Goal: Obtain resource: Obtain resource

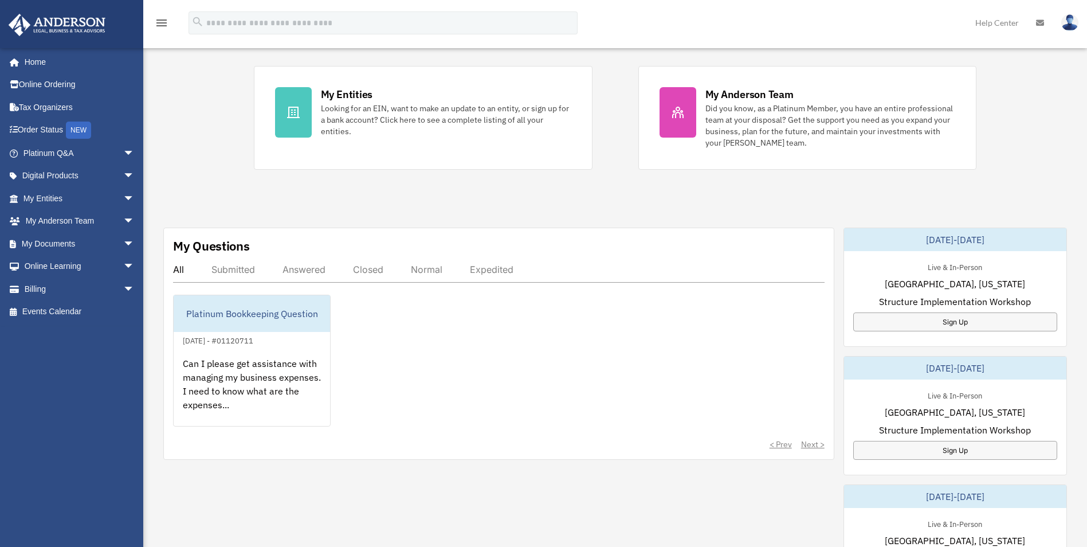
scroll to position [401, 0]
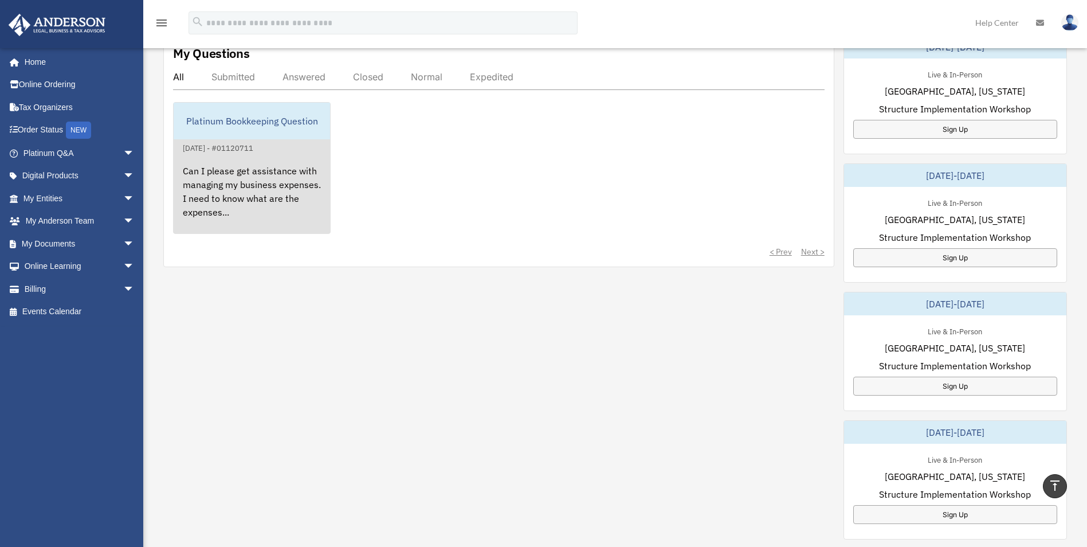
click at [215, 207] on div "Can I please get assistance with managing my business expenses. I need to know …" at bounding box center [252, 199] width 156 height 89
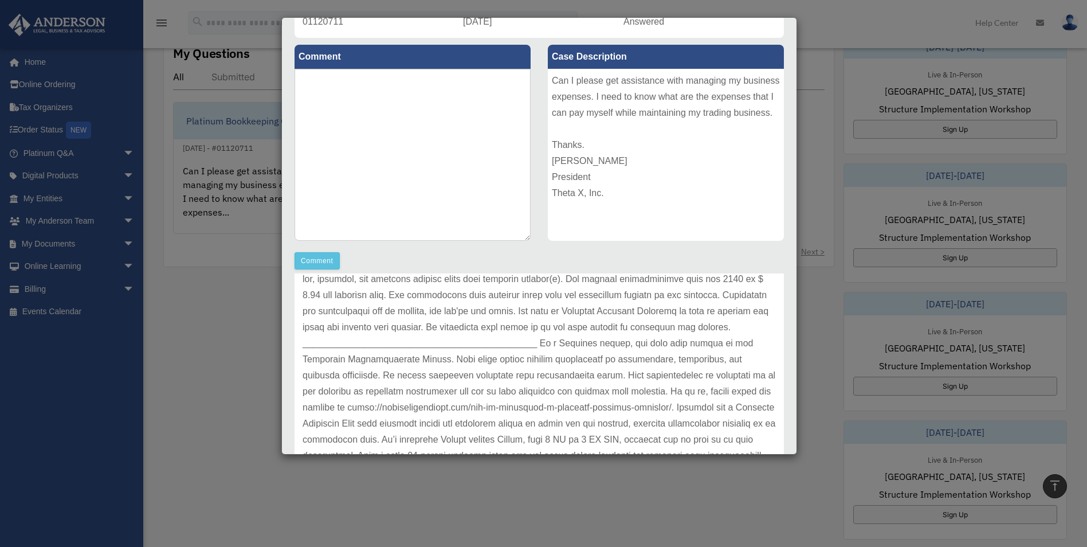
scroll to position [352, 0]
click at [56, 366] on div "Case Detail × Platinum Bookkeeping Question Case Number 01120711 Created Date S…" at bounding box center [543, 273] width 1087 height 547
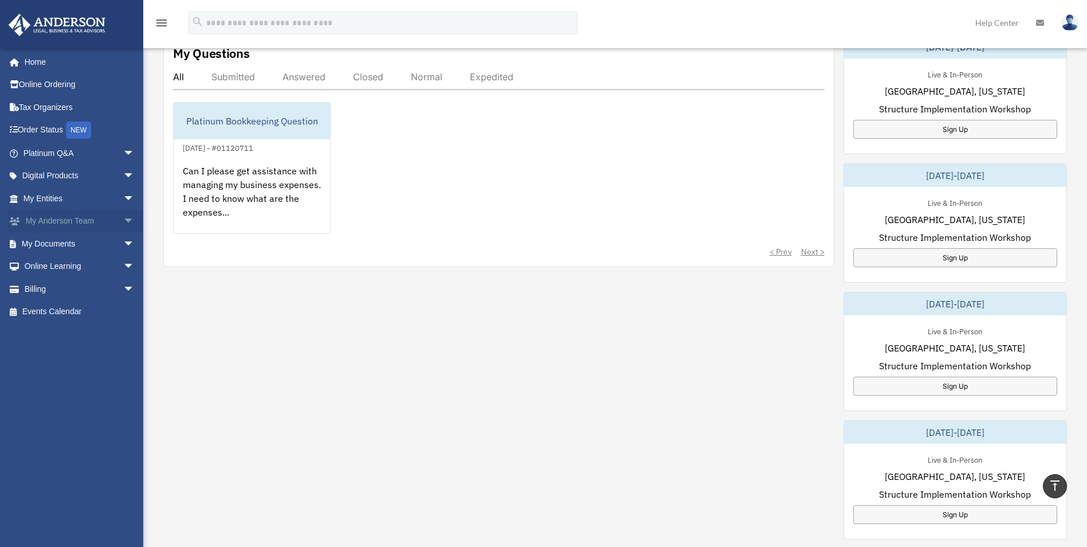
click at [123, 219] on span "arrow_drop_down" at bounding box center [134, 221] width 23 height 23
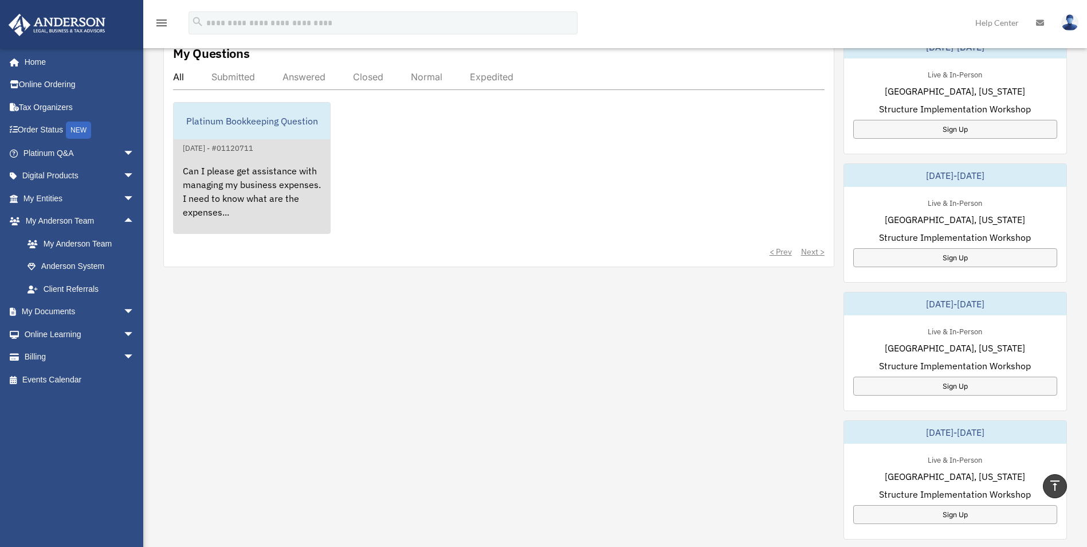
click at [233, 119] on div "Platinum Bookkeeping Question" at bounding box center [252, 121] width 156 height 37
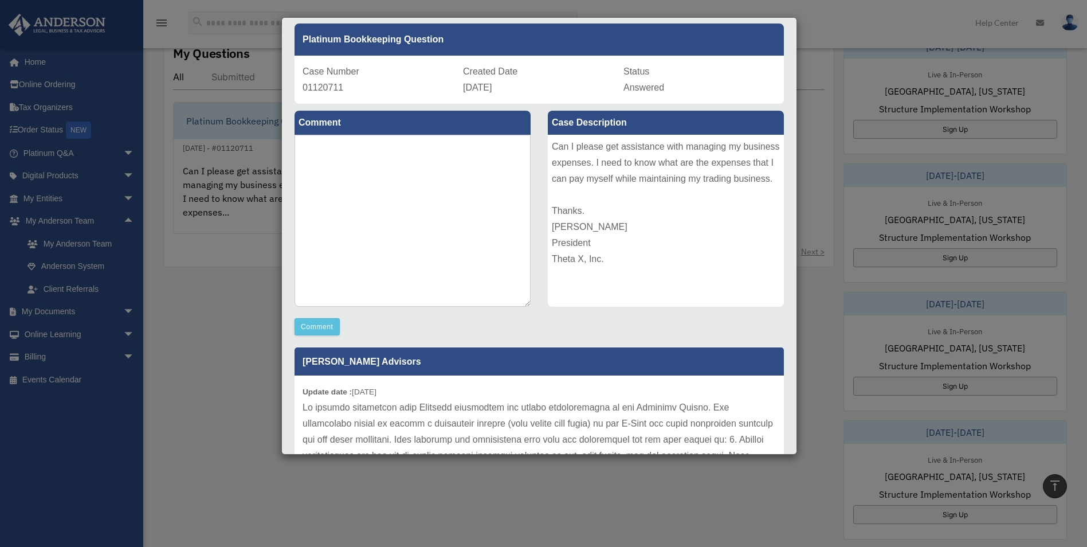
scroll to position [0, 0]
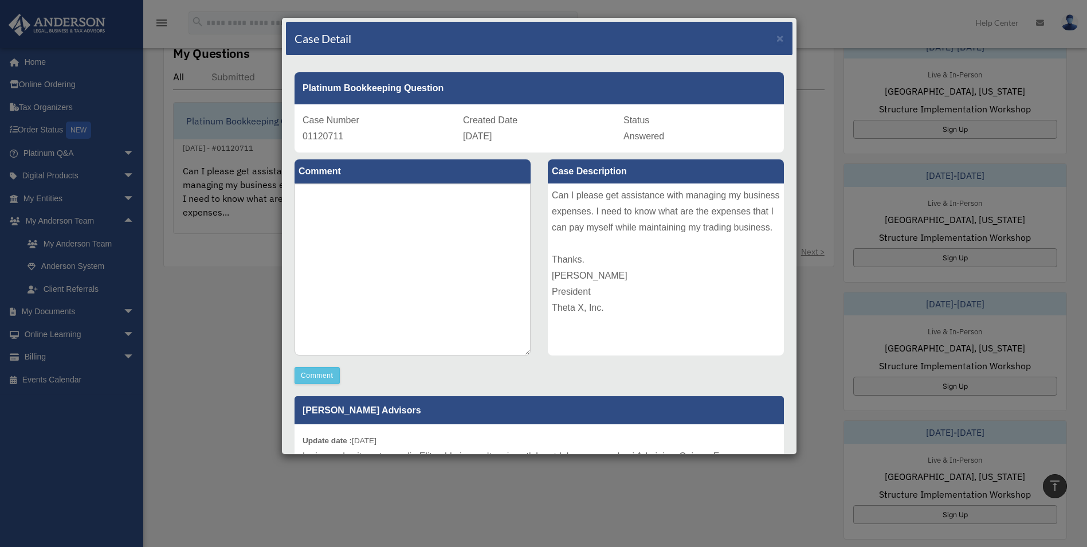
click at [213, 324] on div "Case Detail × Platinum Bookkeeping Question Case Number 01120711 Created Date S…" at bounding box center [543, 273] width 1087 height 547
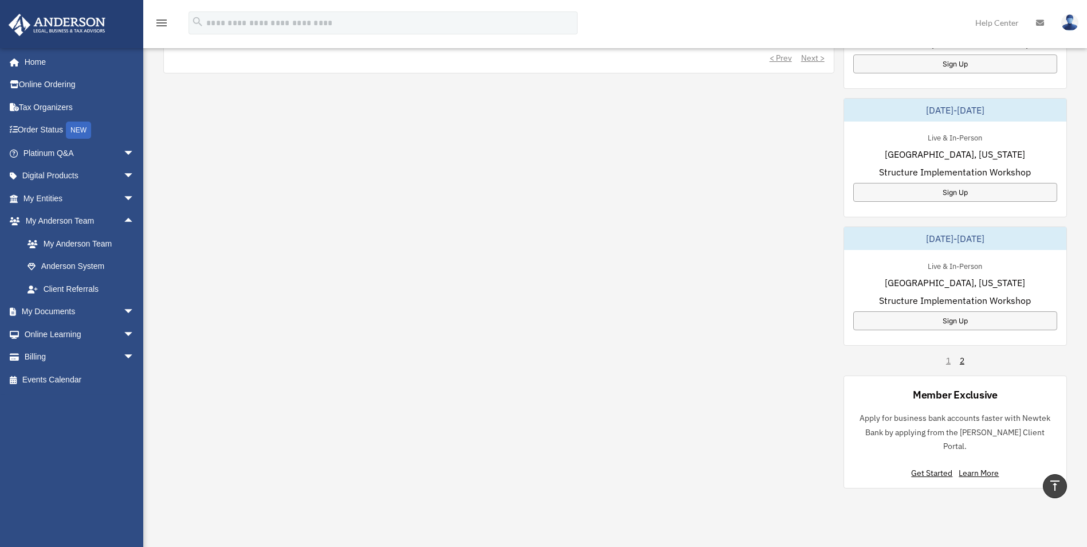
scroll to position [688, 0]
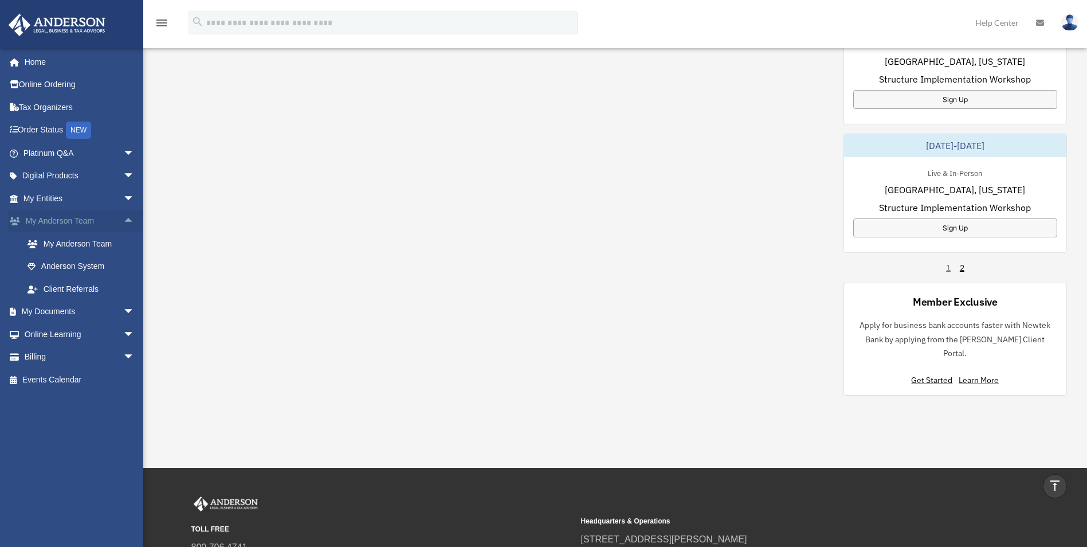
click at [123, 222] on span "arrow_drop_up" at bounding box center [134, 221] width 23 height 23
click at [123, 201] on span "arrow_drop_down" at bounding box center [134, 198] width 23 height 23
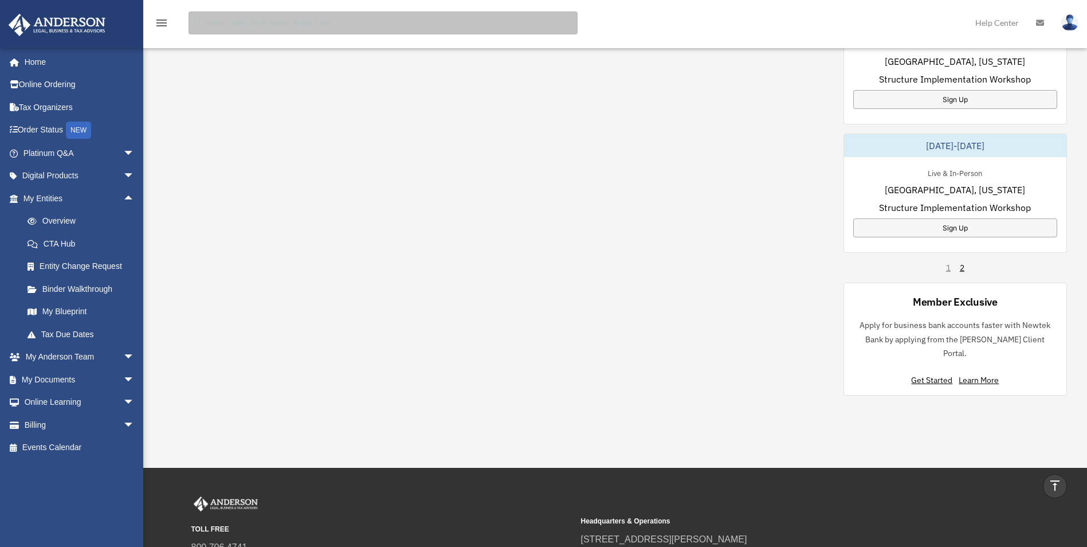
click at [347, 20] on input "search" at bounding box center [383, 22] width 389 height 23
type input "**********"
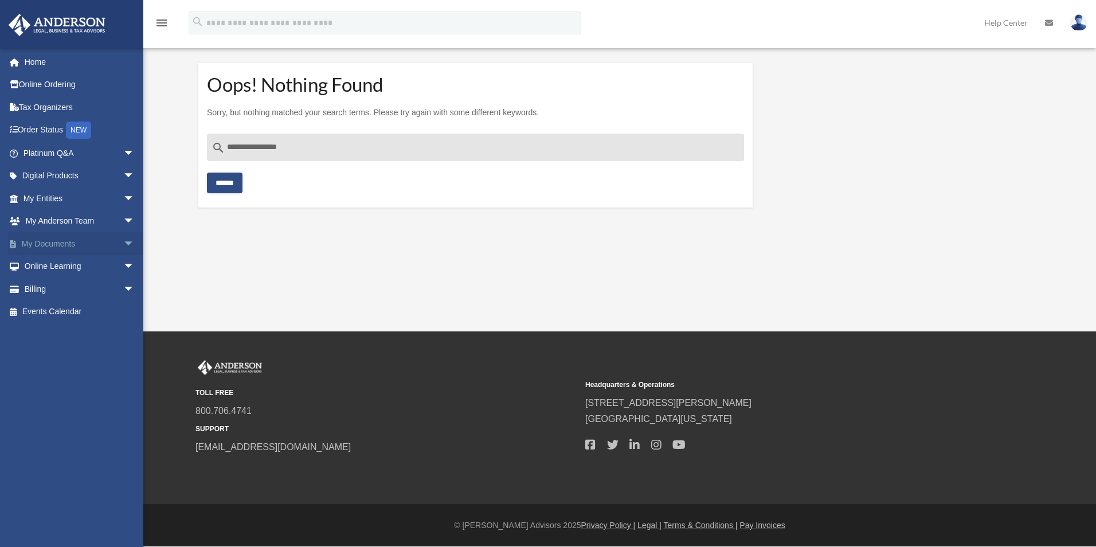
click at [123, 239] on span "arrow_drop_down" at bounding box center [134, 243] width 23 height 23
click at [58, 266] on link "Box" at bounding box center [84, 266] width 136 height 23
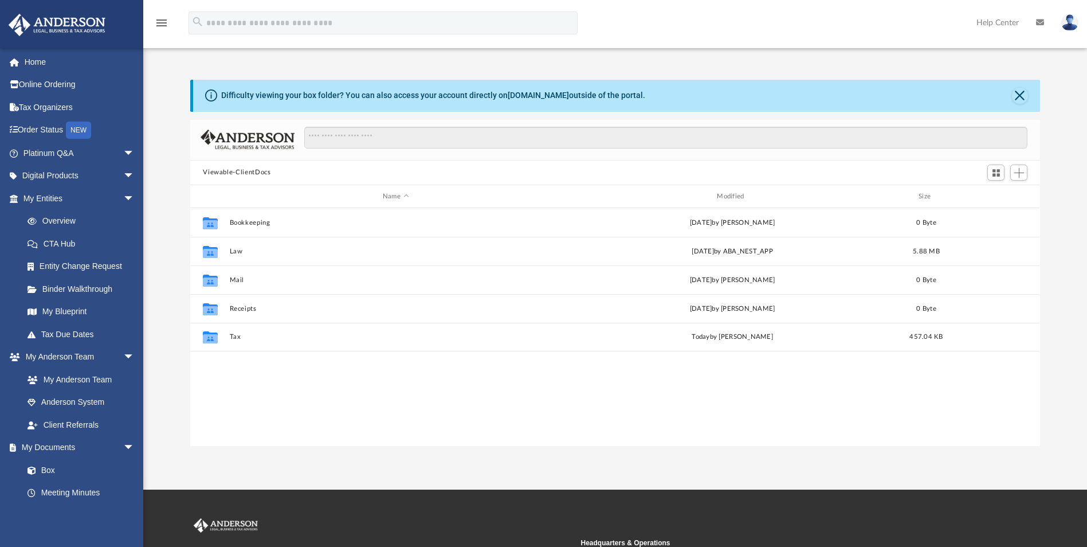
scroll to position [252, 841]
click at [407, 148] on input "Search files and folders" at bounding box center [665, 138] width 723 height 22
type input "**********"
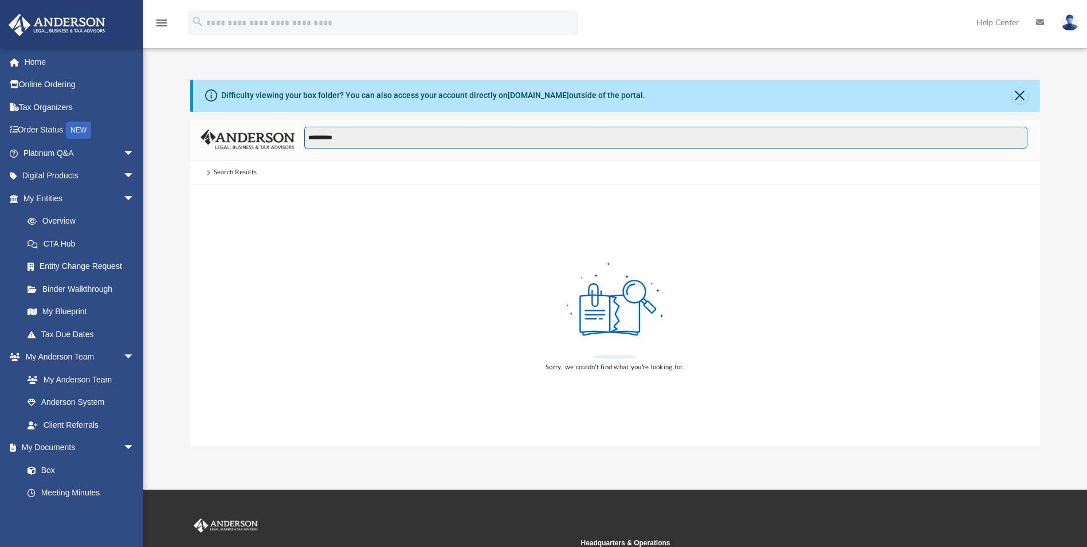
drag, startPoint x: 361, startPoint y: 137, endPoint x: 282, endPoint y: 136, distance: 79.1
click at [282, 136] on div "**********" at bounding box center [614, 140] width 849 height 41
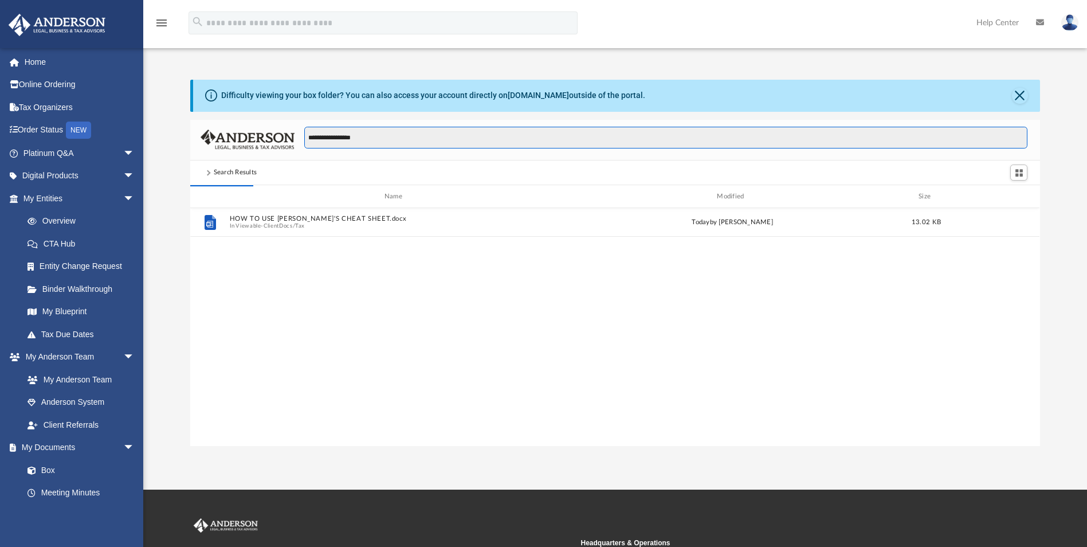
click at [448, 136] on input "**********" at bounding box center [665, 138] width 723 height 22
type input "**********"
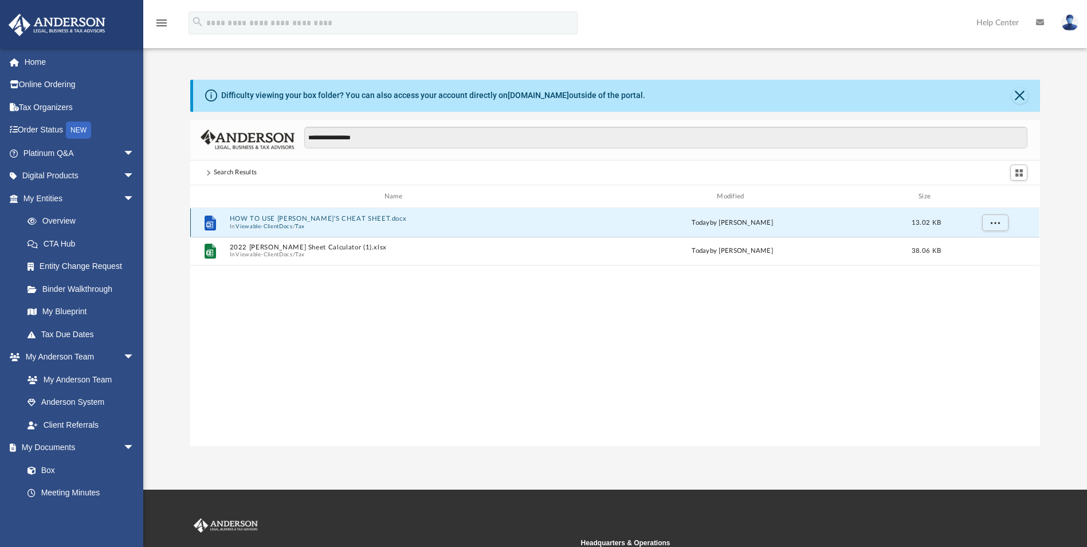
click at [329, 217] on button "HOW TO USE TOBY'S CHEAT SHEET.docx" at bounding box center [396, 218] width 332 height 7
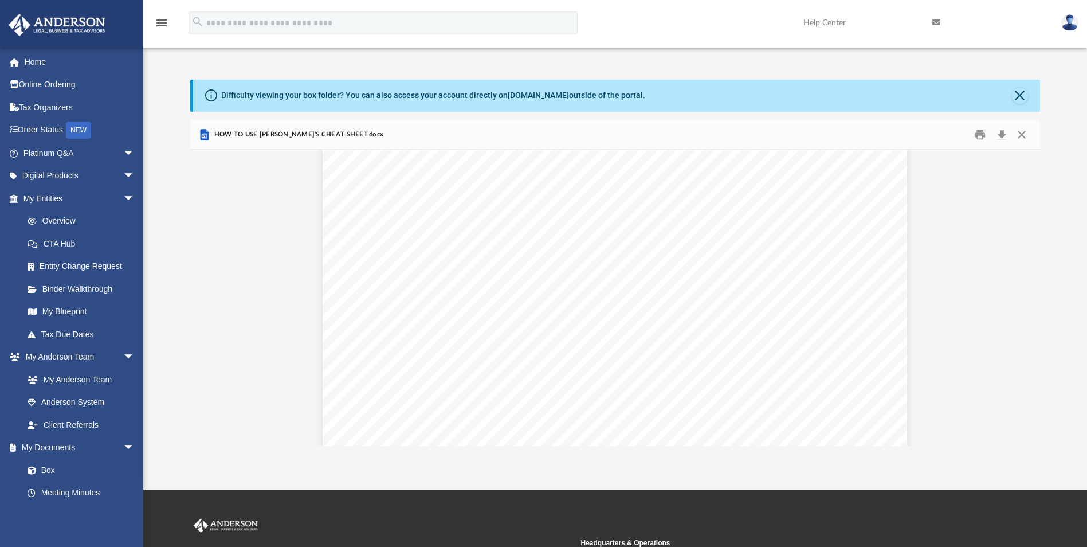
scroll to position [420, 0]
click at [227, 251] on div "HOW TO USE TOBY’S CHEAT SHEET Toby’s Cheat Sheet is an Excel worksheet with a c…" at bounding box center [614, 117] width 849 height 774
click at [1024, 134] on button "Close" at bounding box center [1021, 134] width 21 height 18
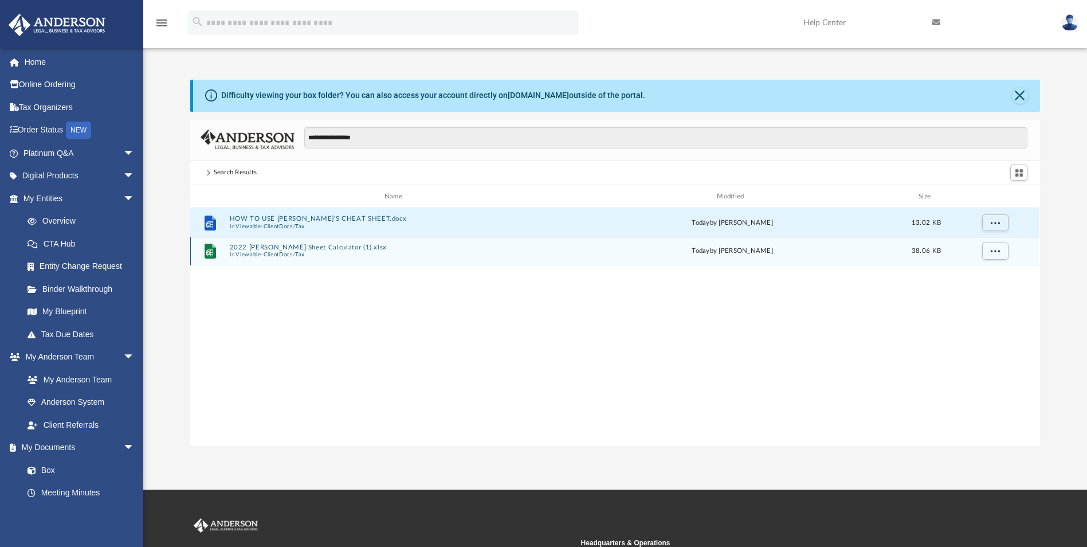
click at [283, 252] on button "Viewable-ClientDocs" at bounding box center [264, 254] width 57 height 7
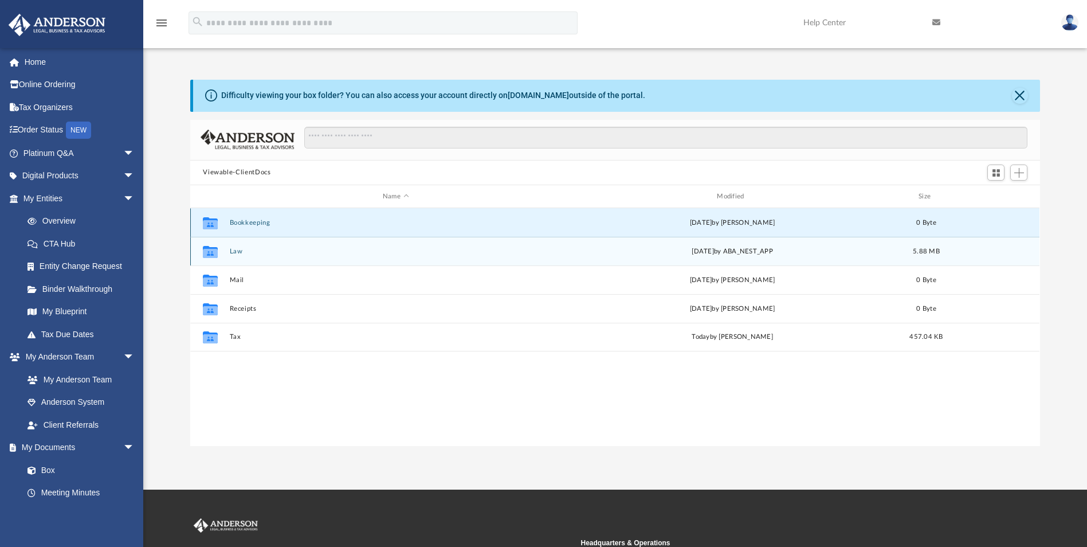
click at [254, 219] on button "Bookkeeping" at bounding box center [396, 222] width 332 height 7
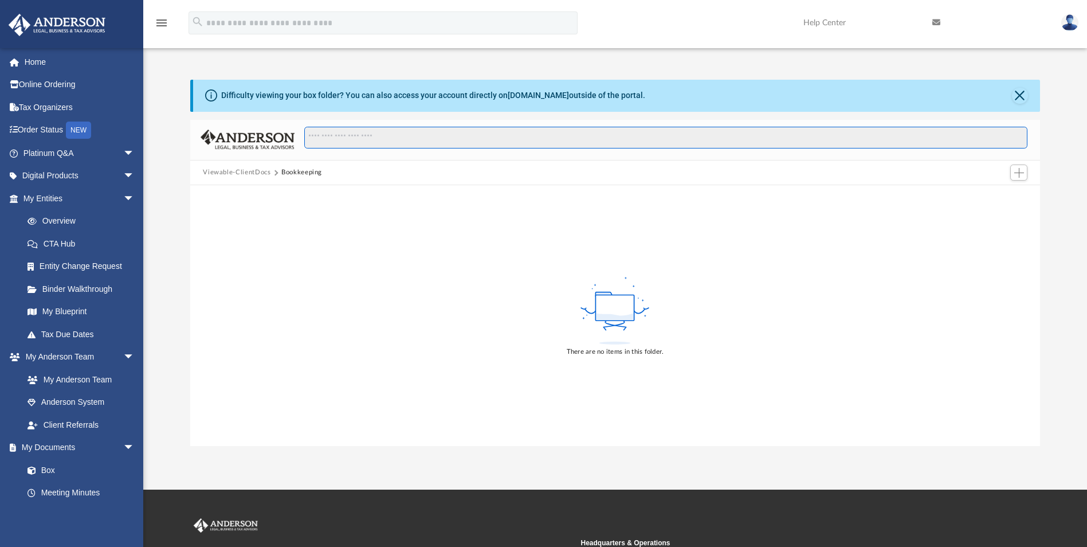
click at [393, 138] on input "Search files and folders" at bounding box center [665, 138] width 723 height 22
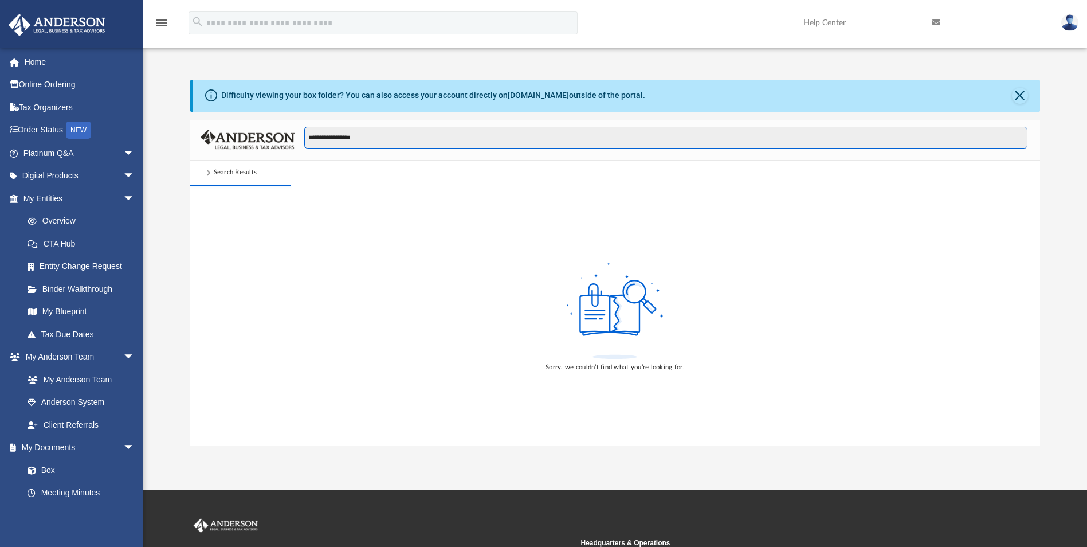
type input "**********"
click at [325, 138] on input "**********" at bounding box center [665, 138] width 723 height 22
click at [123, 352] on span "arrow_drop_down" at bounding box center [134, 357] width 23 height 23
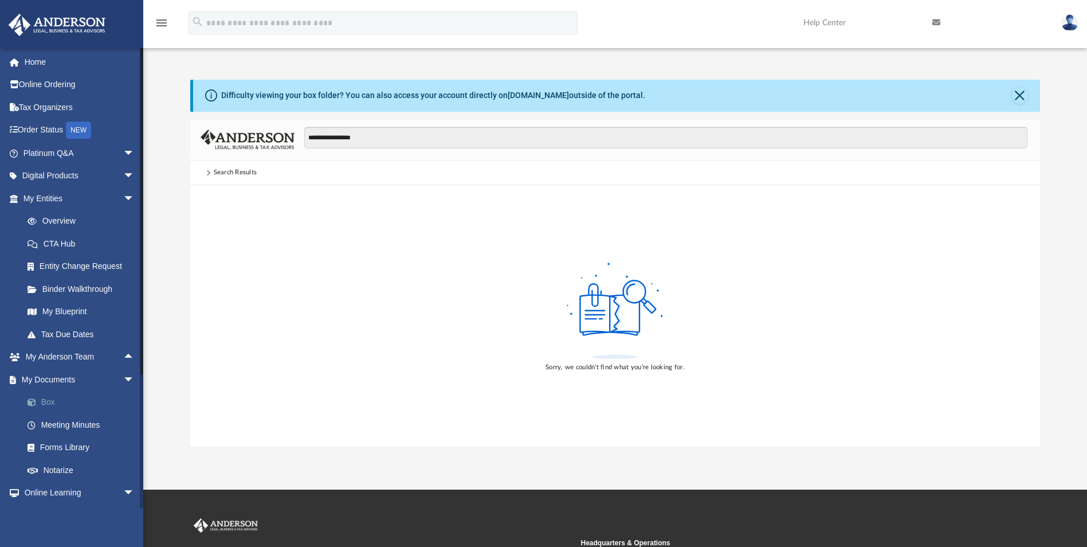
click at [38, 399] on span at bounding box center [37, 402] width 7 height 8
click at [1022, 99] on button "Close" at bounding box center [1020, 96] width 16 height 16
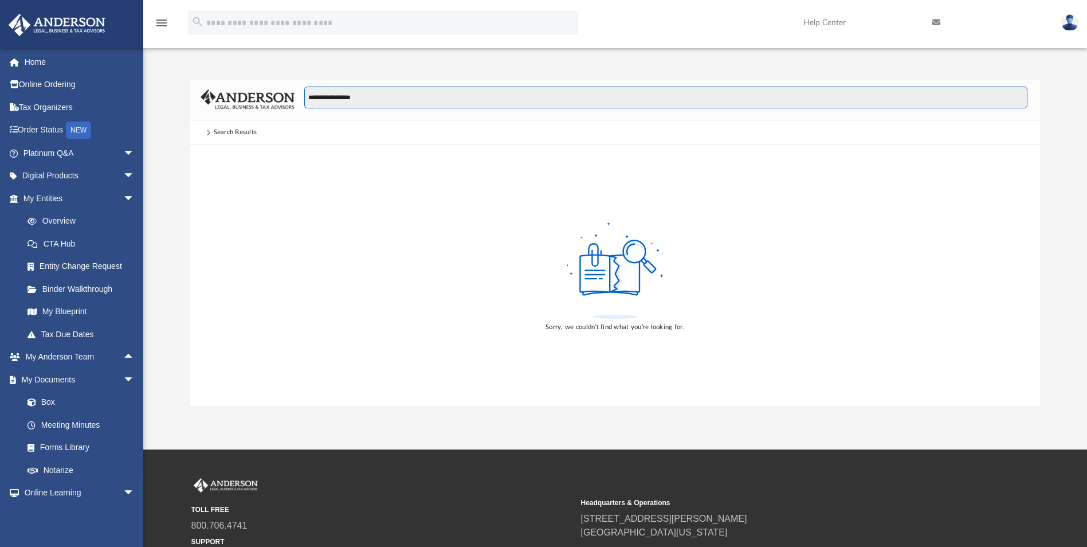
click at [401, 94] on input "**********" at bounding box center [665, 98] width 723 height 22
click at [207, 131] on span at bounding box center [208, 133] width 6 height 6
click at [363, 94] on input "**********" at bounding box center [665, 98] width 723 height 22
click at [273, 100] on img at bounding box center [248, 99] width 94 height 20
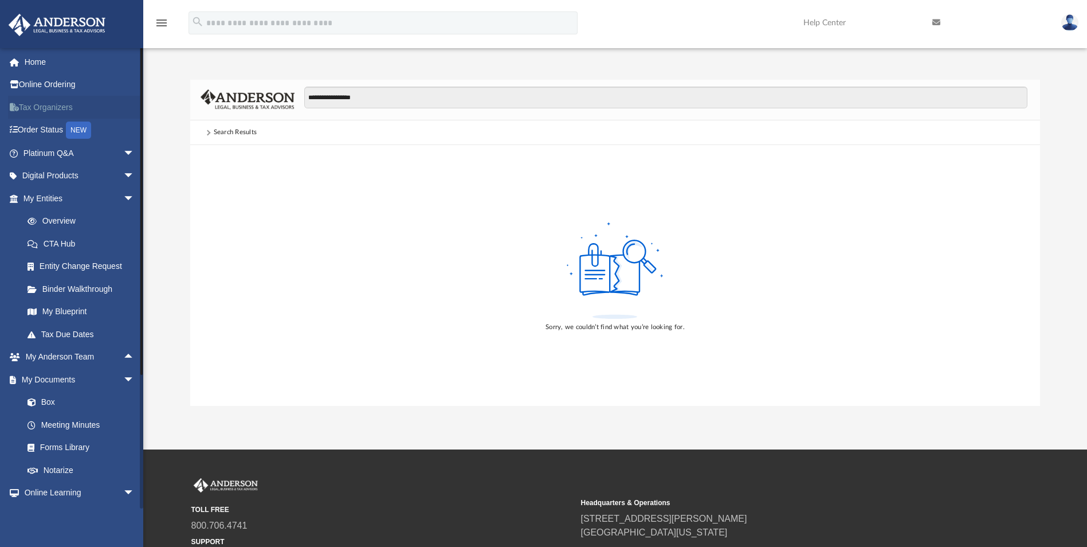
click at [60, 112] on link "Tax Organizers" at bounding box center [80, 107] width 144 height 23
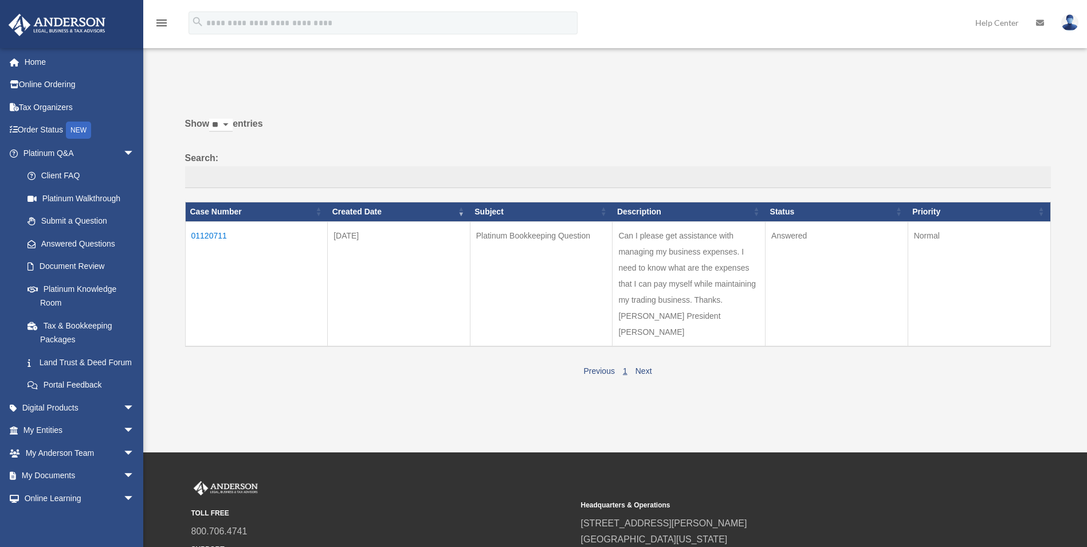
click at [210, 239] on td "01120711" at bounding box center [256, 283] width 143 height 125
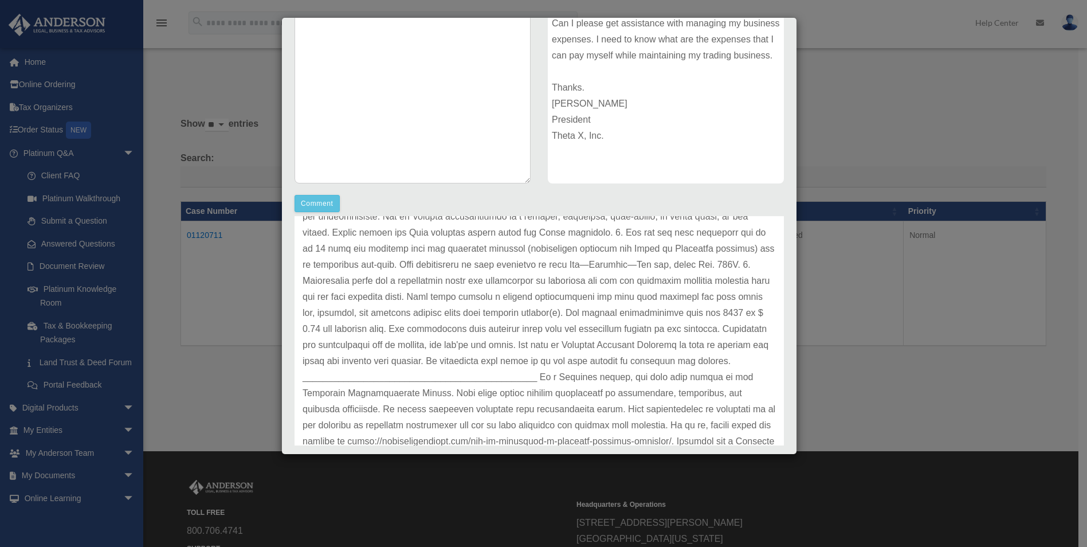
scroll to position [352, 0]
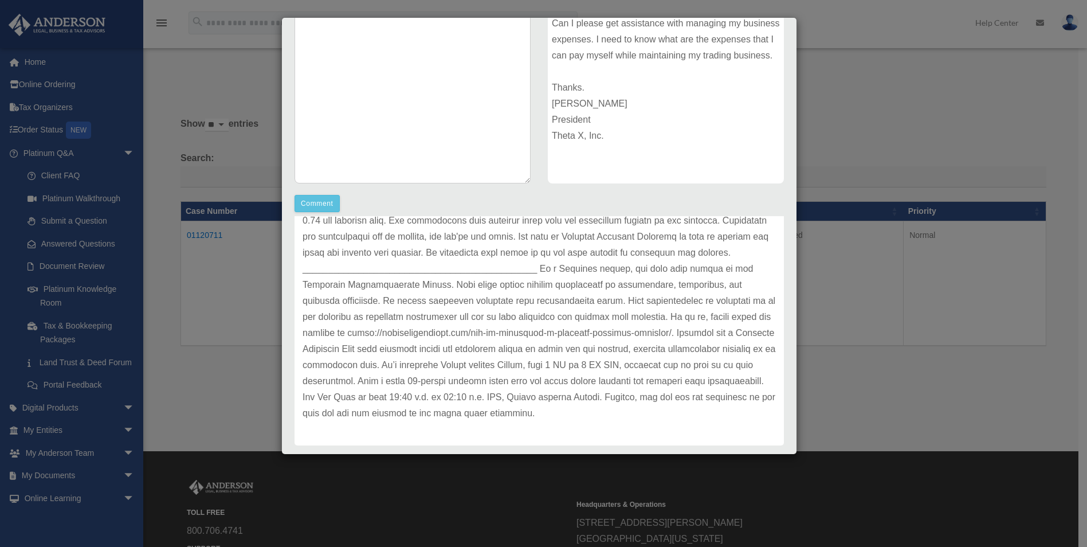
click at [220, 369] on div "Case Detail × Platinum Bookkeeping Question Case Number 01120711 Created Date S…" at bounding box center [543, 273] width 1087 height 547
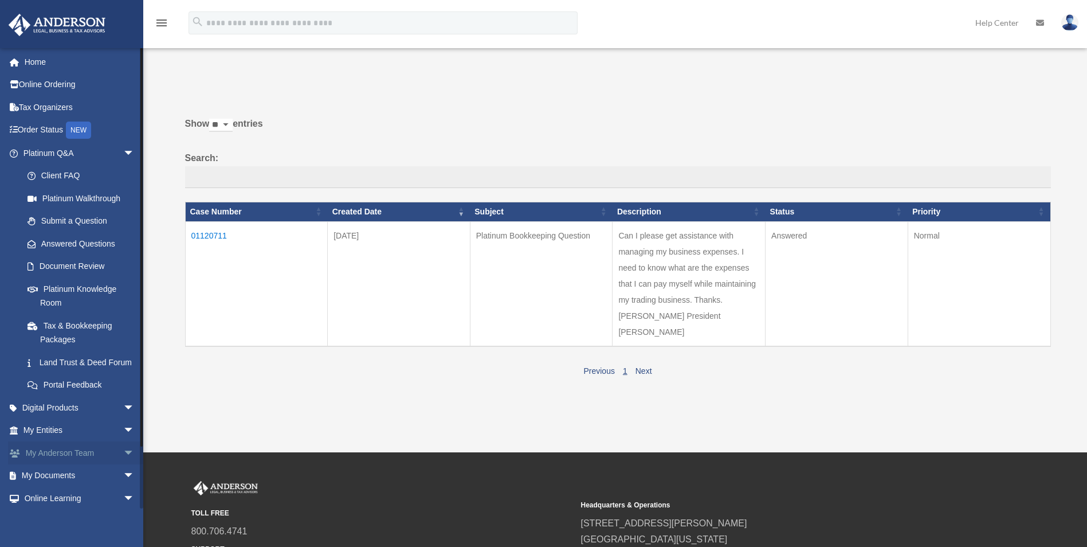
scroll to position [57, 0]
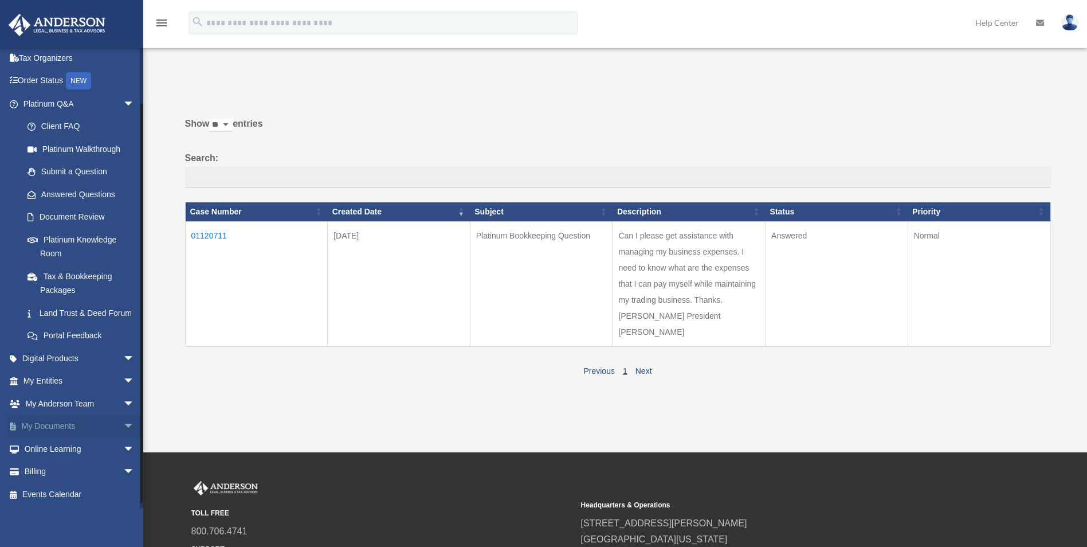
click at [123, 432] on span "arrow_drop_down" at bounding box center [134, 426] width 23 height 23
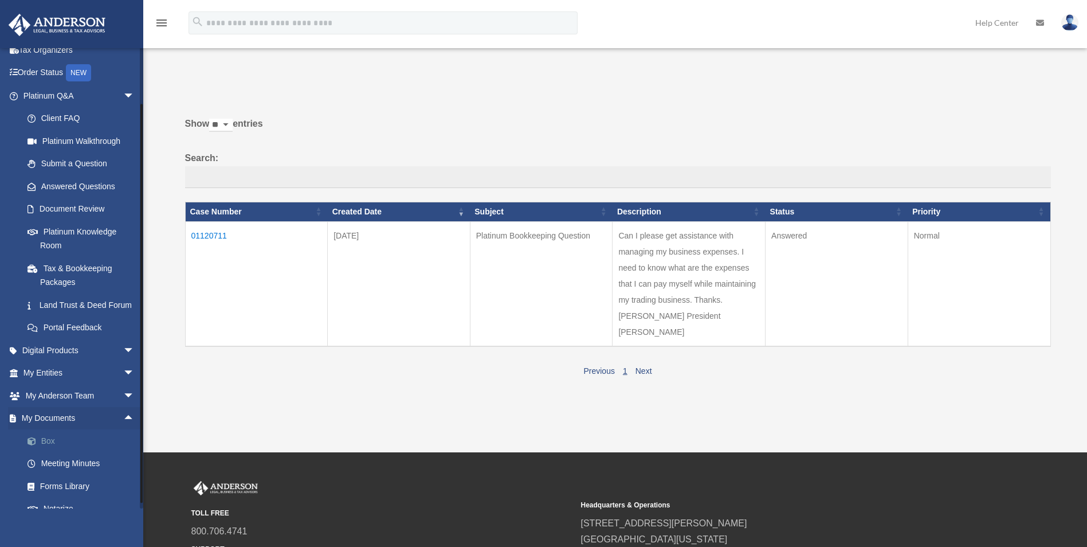
click at [49, 452] on link "Box" at bounding box center [84, 440] width 136 height 23
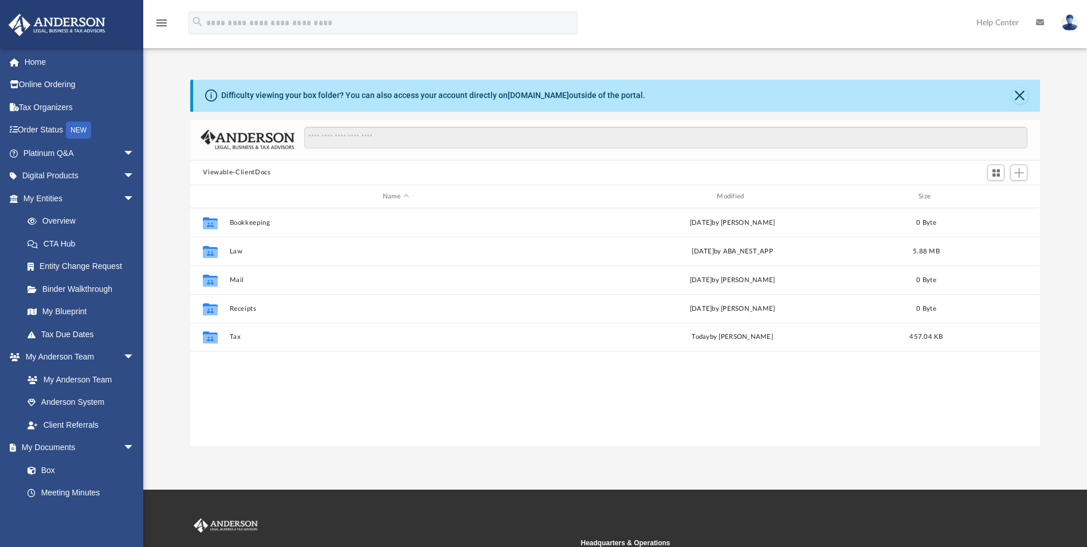
scroll to position [252, 841]
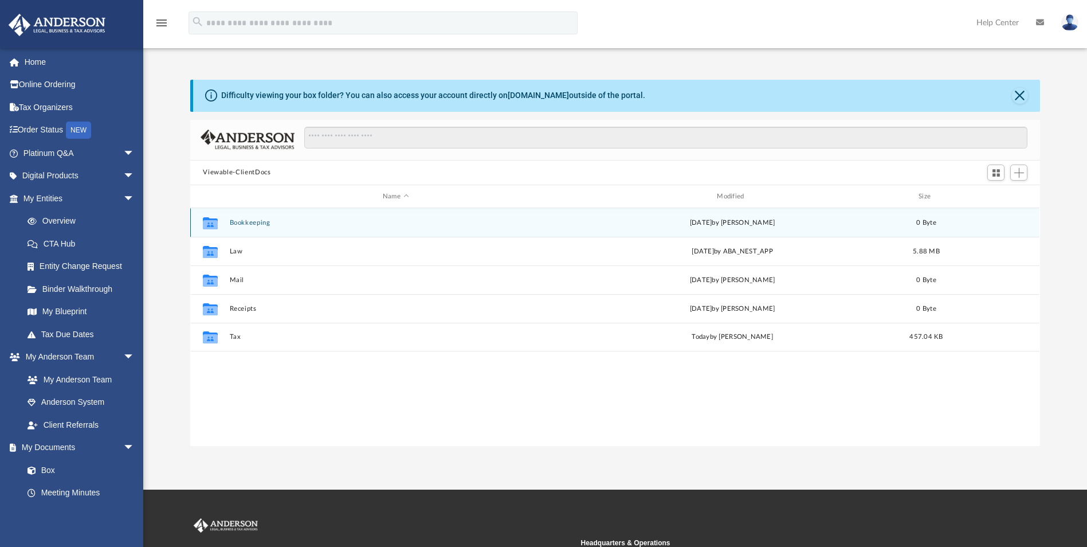
click at [261, 224] on button "Bookkeeping" at bounding box center [396, 222] width 332 height 7
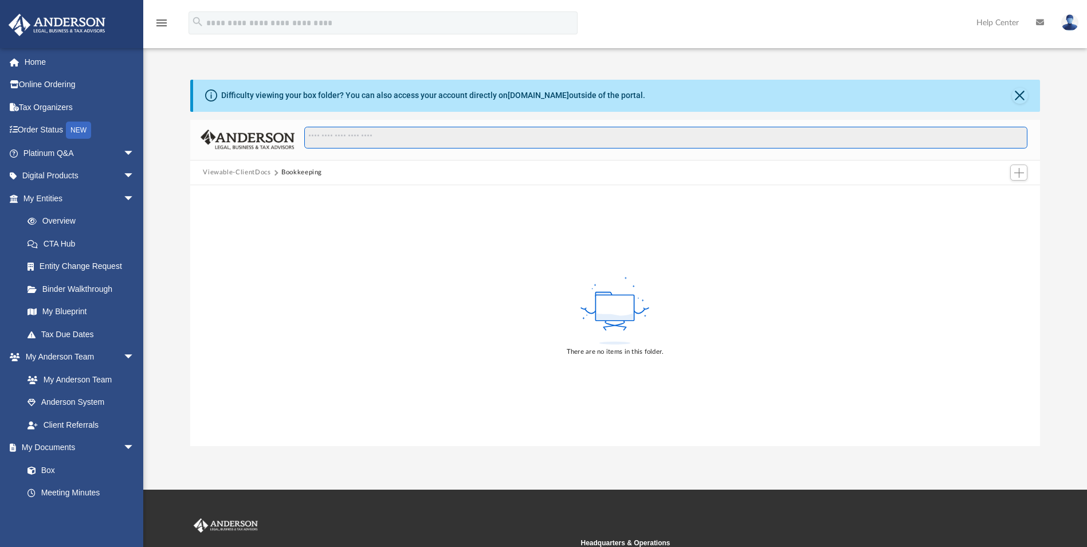
click at [352, 142] on input "Search files and folders" at bounding box center [665, 138] width 723 height 22
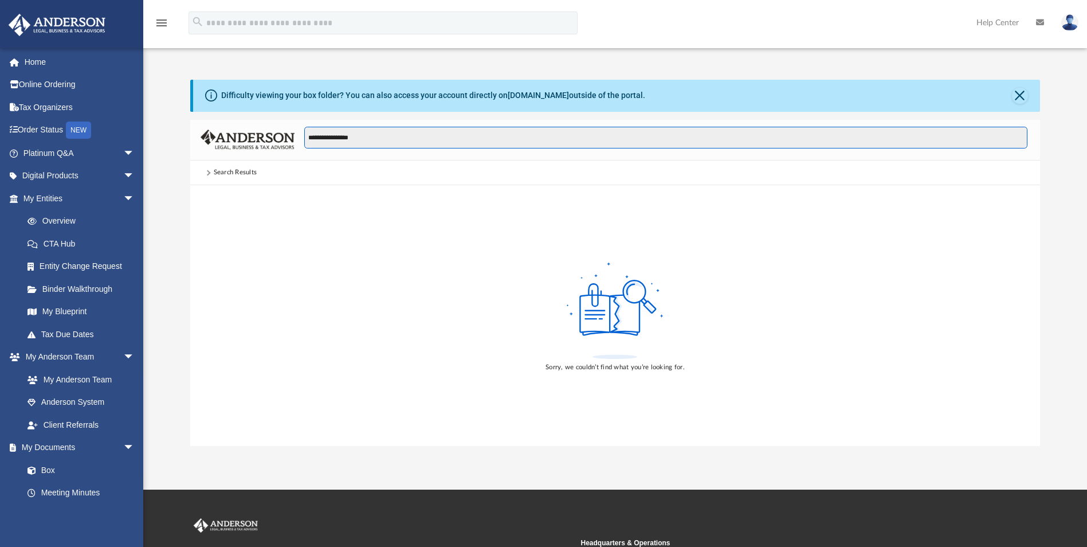
click at [336, 138] on input "**********" at bounding box center [665, 138] width 723 height 22
click at [485, 139] on input "**********" at bounding box center [665, 138] width 723 height 22
click at [343, 136] on input "**********" at bounding box center [665, 138] width 723 height 22
type input "**********"
click at [48, 469] on link "Box" at bounding box center [84, 469] width 136 height 23
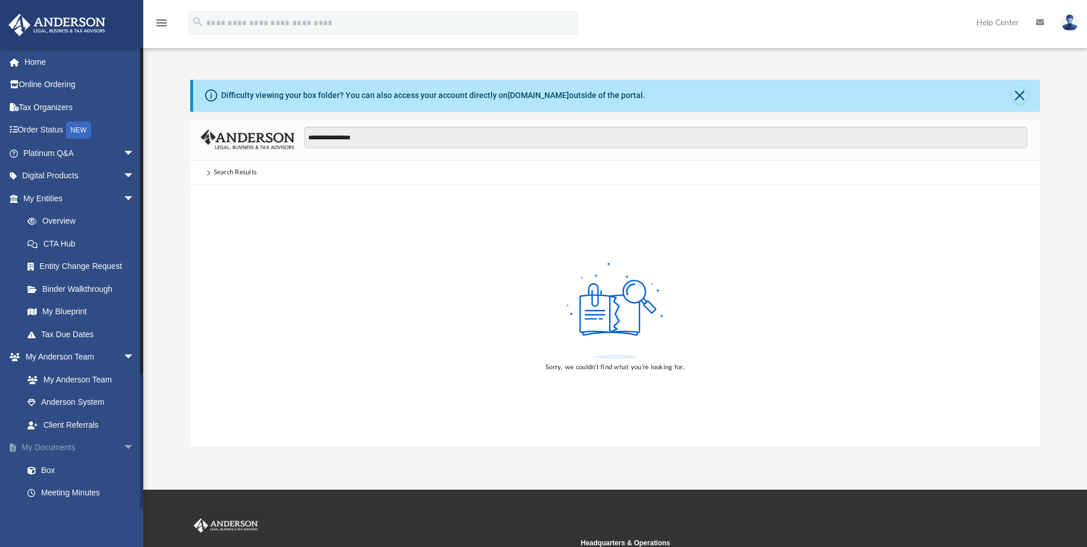
click at [123, 440] on span "arrow_drop_down" at bounding box center [134, 447] width 23 height 23
click at [123, 445] on span "arrow_drop_up" at bounding box center [134, 447] width 23 height 23
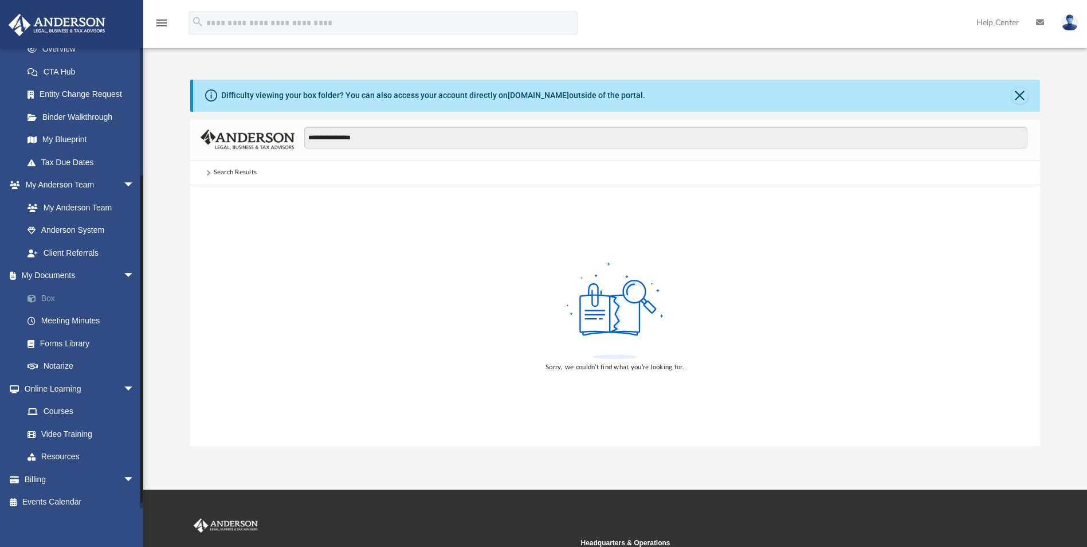
click at [46, 296] on link "Box" at bounding box center [84, 298] width 136 height 23
click at [206, 171] on span at bounding box center [208, 173] width 6 height 6
click at [1020, 93] on button "Close" at bounding box center [1020, 96] width 16 height 16
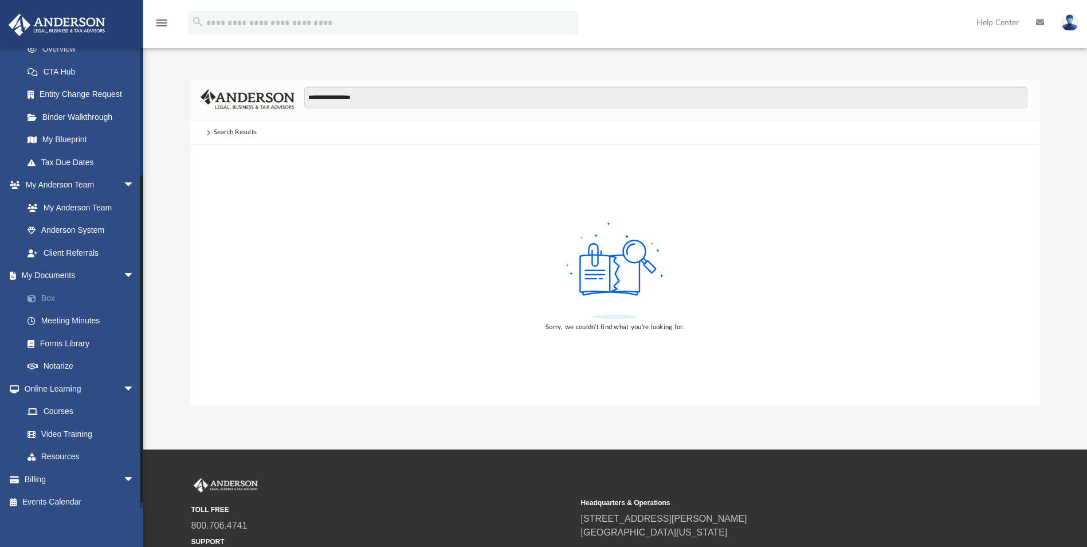
click at [53, 295] on link "Box" at bounding box center [84, 298] width 136 height 23
click at [57, 317] on link "Meeting Minutes" at bounding box center [84, 320] width 136 height 23
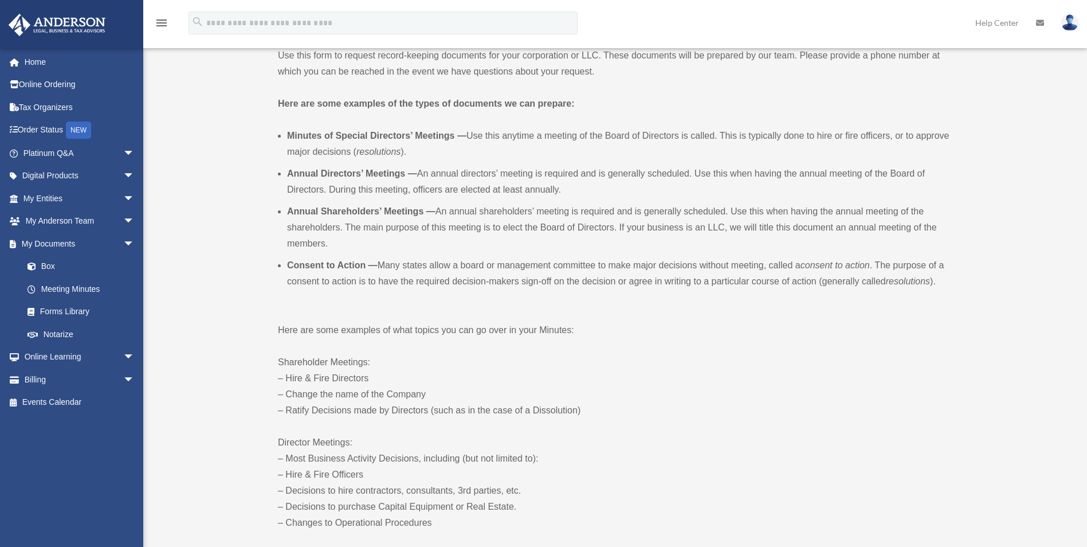
scroll to position [287, 0]
click at [30, 261] on link "Box" at bounding box center [84, 266] width 136 height 23
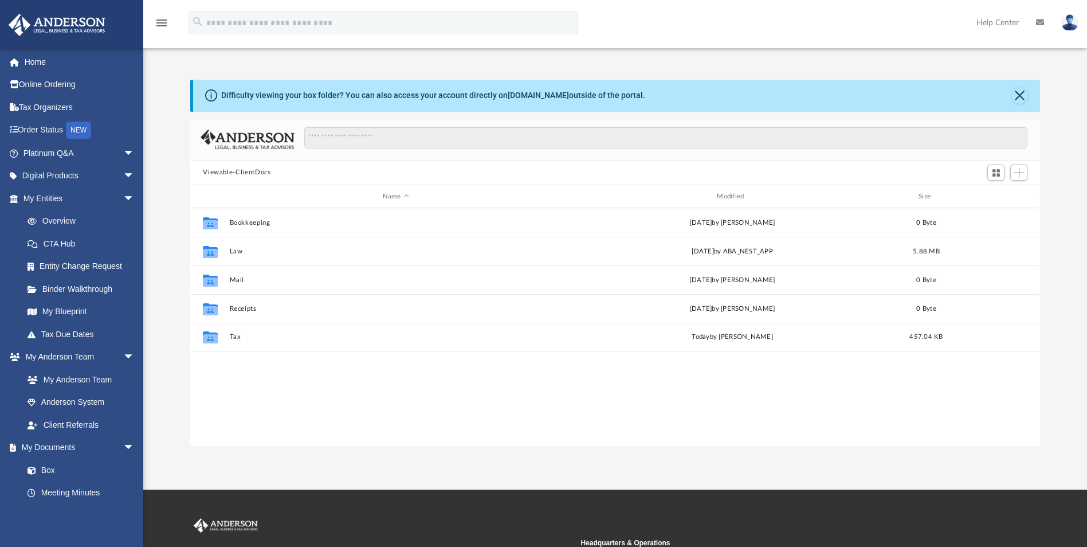
scroll to position [252, 841]
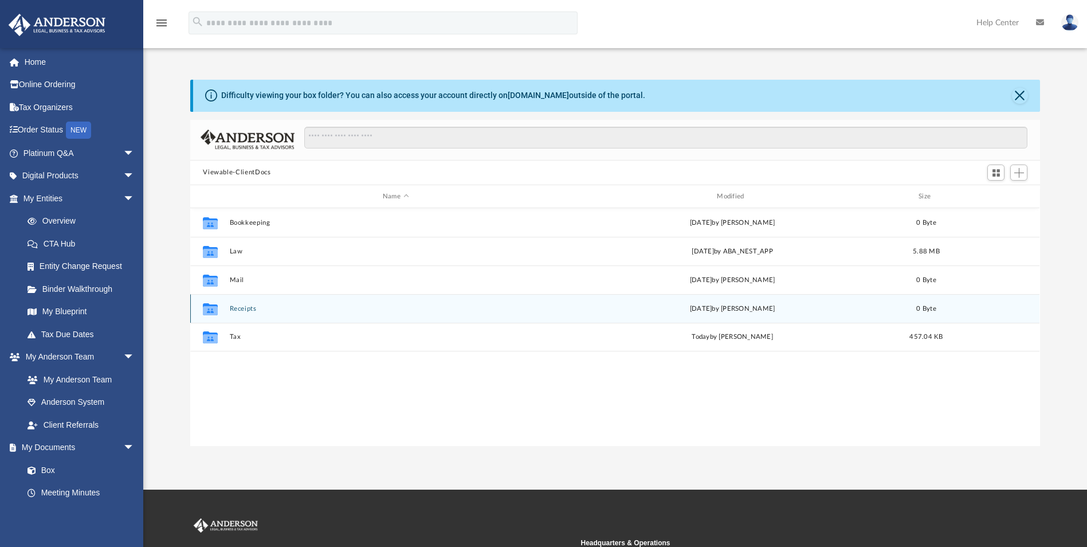
click at [241, 309] on button "Receipts" at bounding box center [396, 308] width 332 height 7
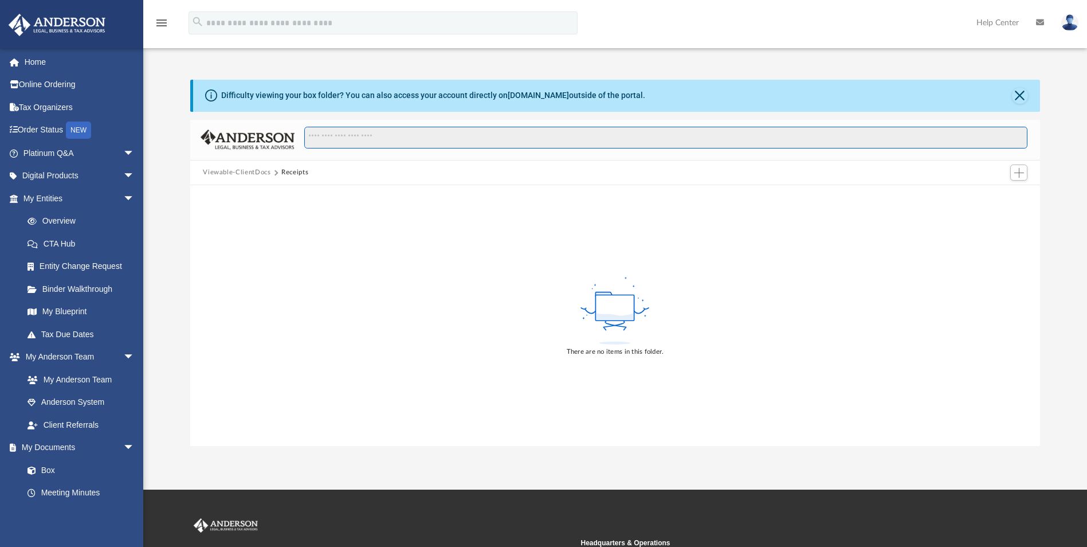
click at [344, 146] on input "Search files and folders" at bounding box center [665, 138] width 723 height 22
click at [324, 139] on input "**********" at bounding box center [665, 138] width 723 height 22
drag, startPoint x: 373, startPoint y: 139, endPoint x: 325, endPoint y: 136, distance: 47.6
click at [325, 136] on input "**********" at bounding box center [665, 138] width 723 height 22
type input "******"
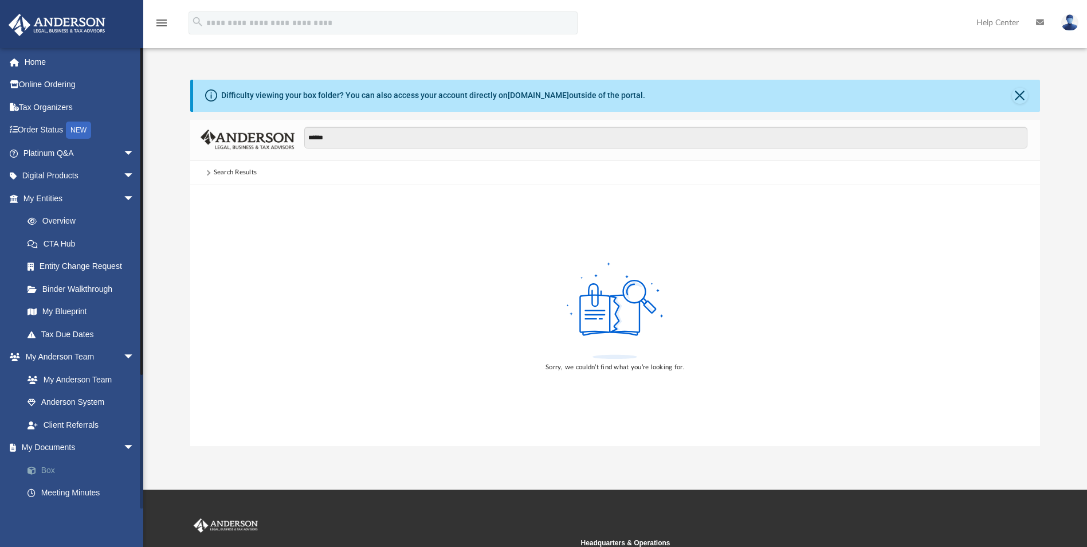
click at [48, 470] on link "Box" at bounding box center [84, 469] width 136 height 23
click at [49, 61] on link "Home" at bounding box center [80, 61] width 144 height 23
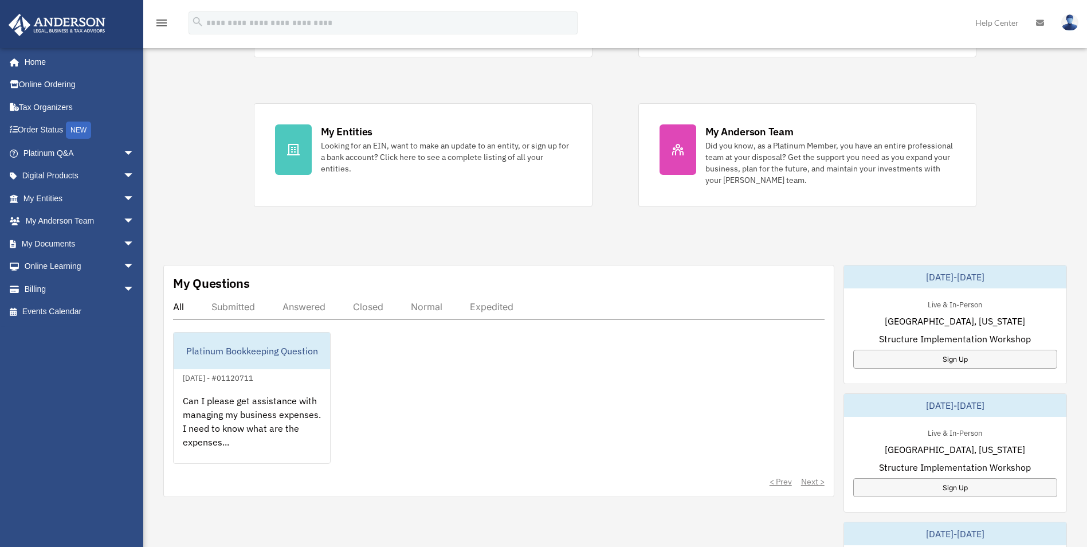
scroll to position [172, 0]
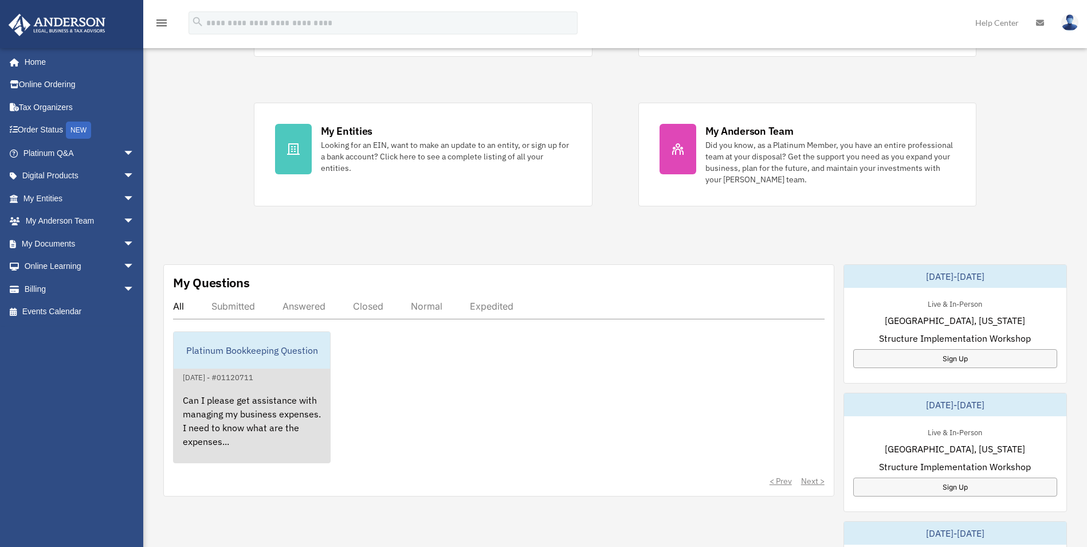
click at [261, 355] on div "Platinum Bookkeeping Question" at bounding box center [252, 350] width 156 height 37
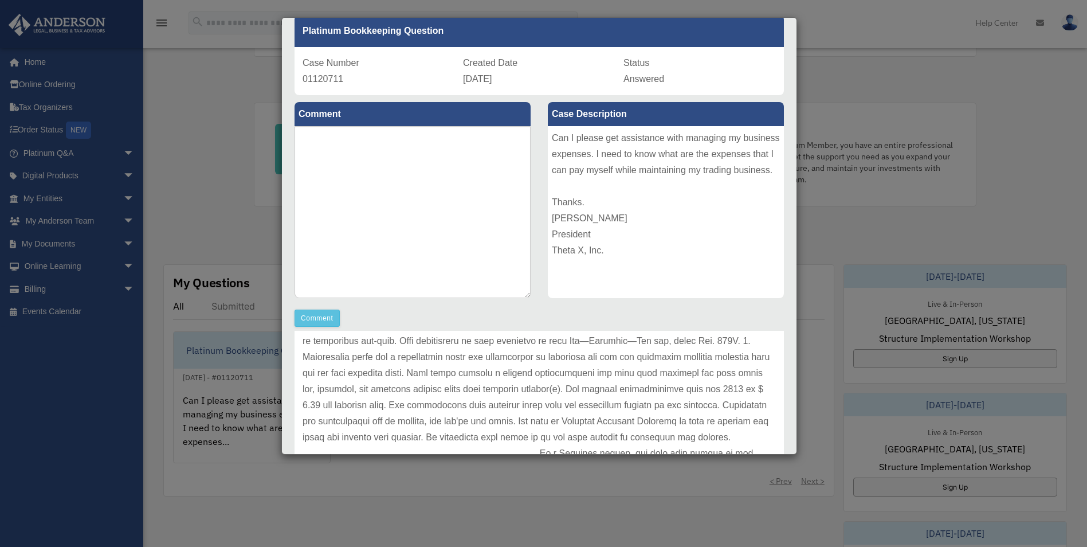
scroll to position [287, 0]
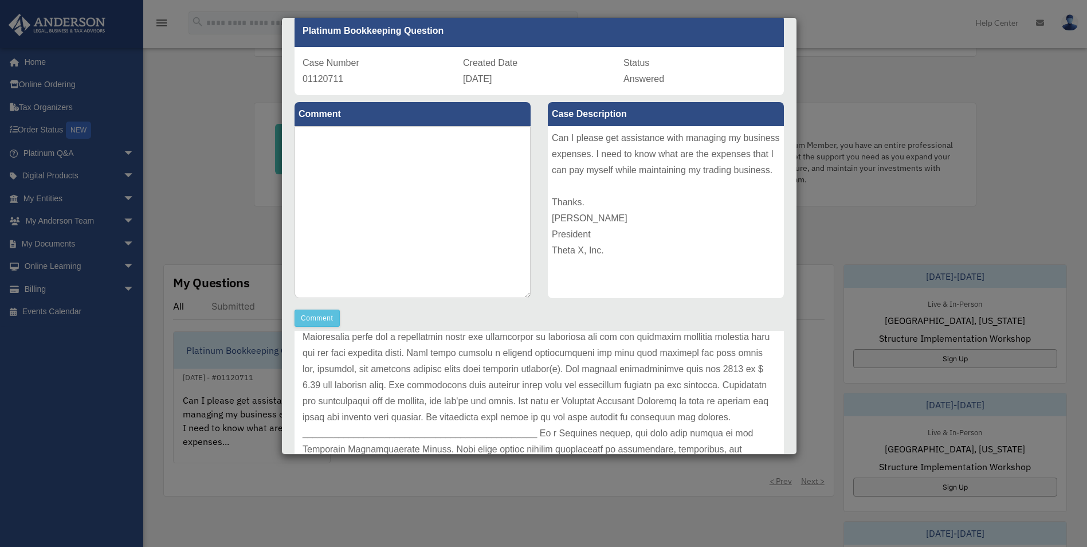
click at [912, 77] on div "Case Detail × Platinum Bookkeeping Question Case Number 01120711 Created Date S…" at bounding box center [543, 273] width 1087 height 547
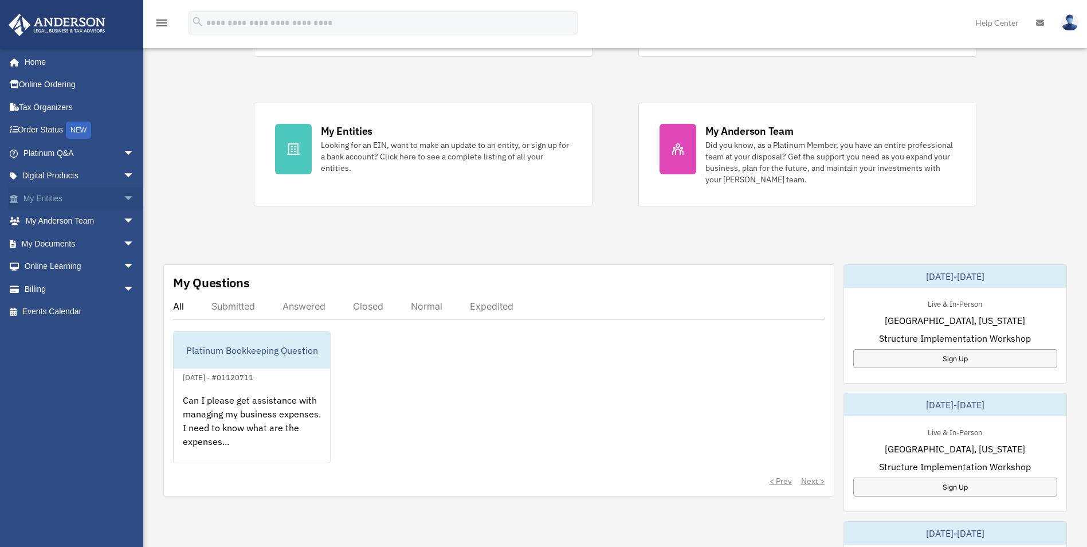
click at [124, 201] on span "arrow_drop_down" at bounding box center [134, 198] width 23 height 23
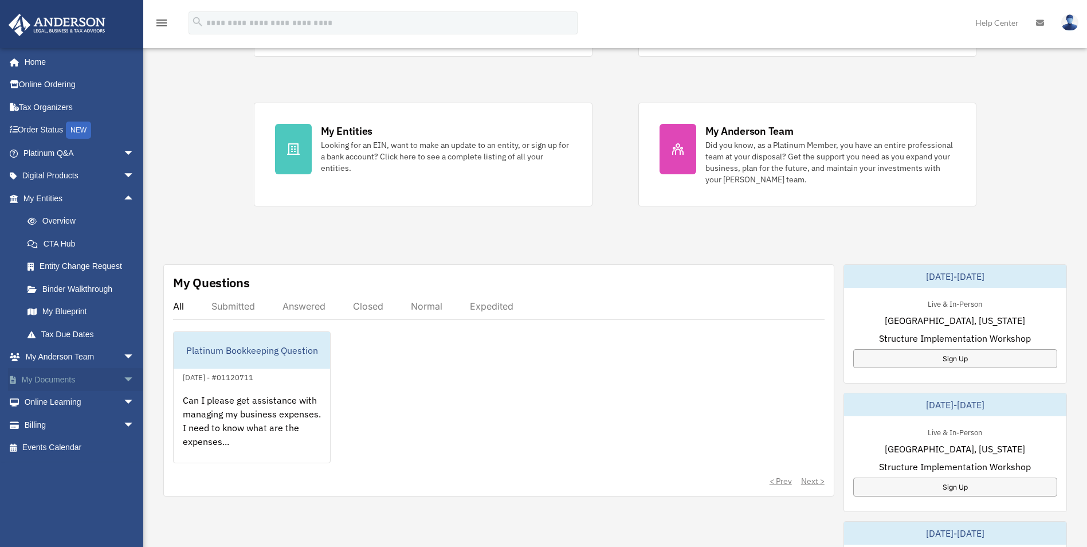
click at [123, 382] on span "arrow_drop_down" at bounding box center [134, 379] width 23 height 23
click at [37, 404] on span at bounding box center [37, 402] width 7 height 8
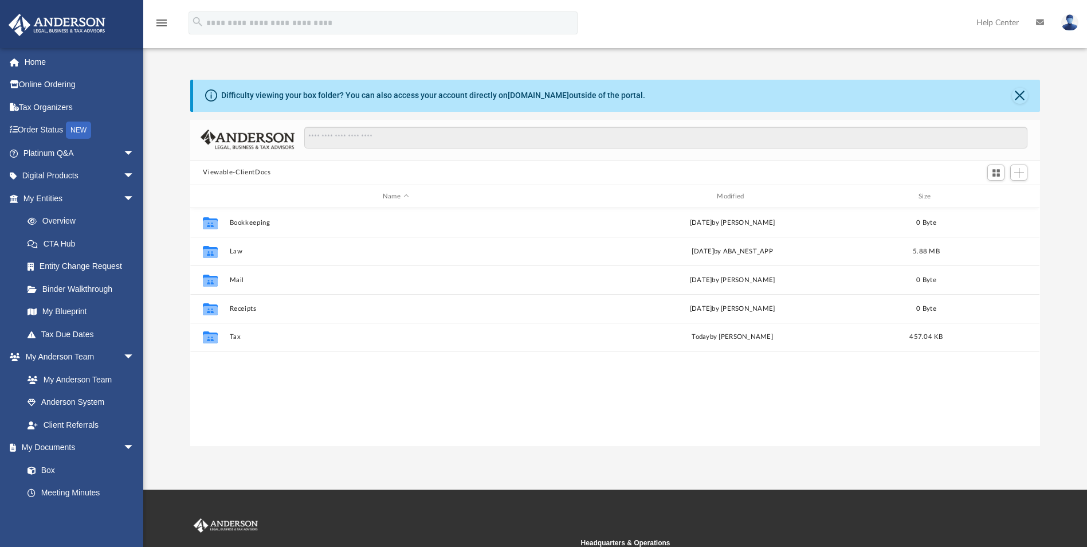
scroll to position [252, 841]
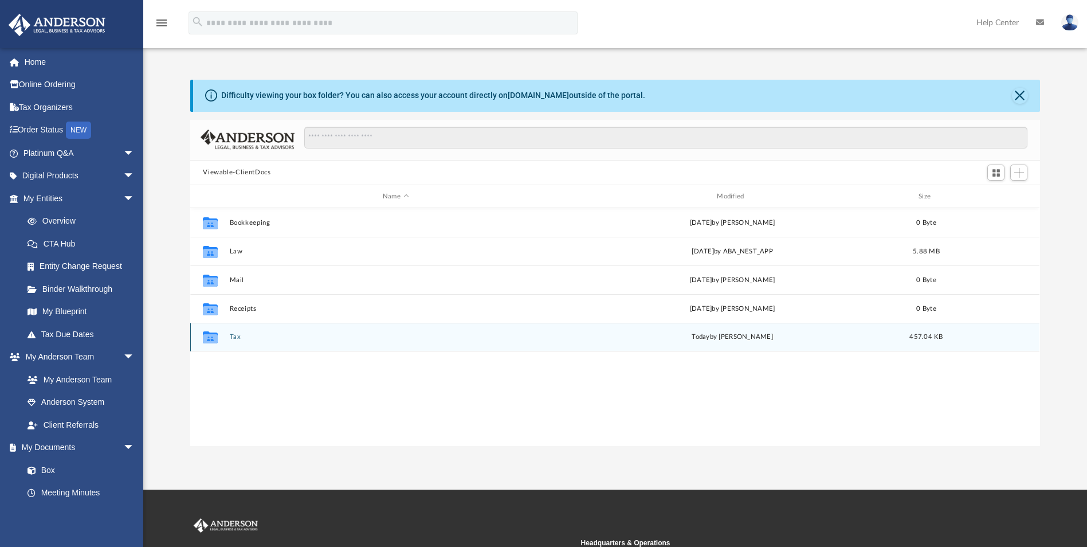
click at [207, 334] on icon "grid" at bounding box center [210, 337] width 15 height 12
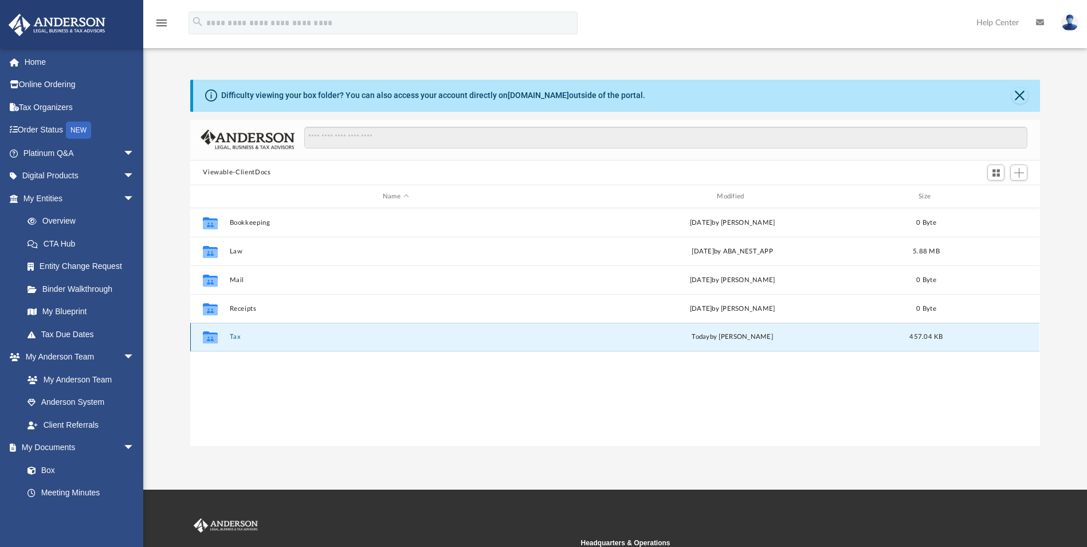
click at [233, 336] on button "Tax" at bounding box center [396, 337] width 332 height 7
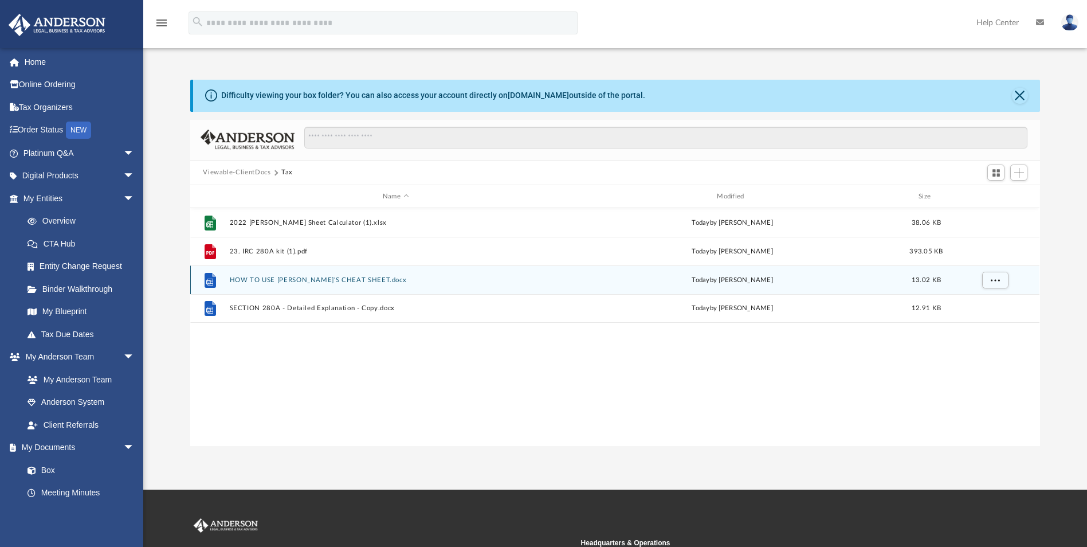
click at [295, 280] on button "HOW TO USE [PERSON_NAME]'S CHEAT SHEET.docx" at bounding box center [396, 279] width 332 height 7
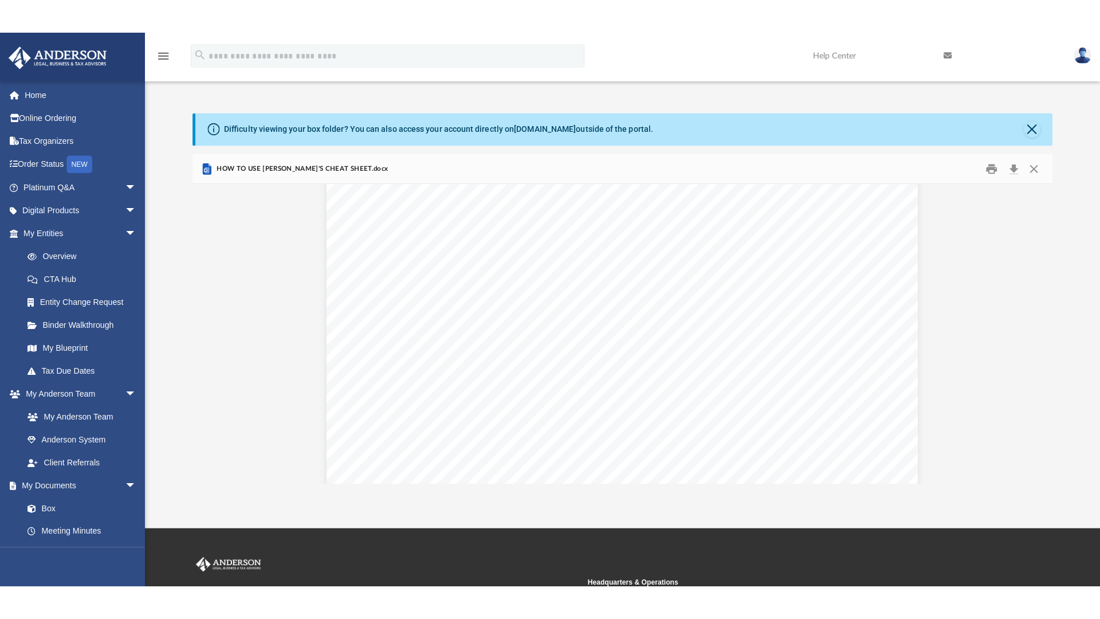
scroll to position [0, 0]
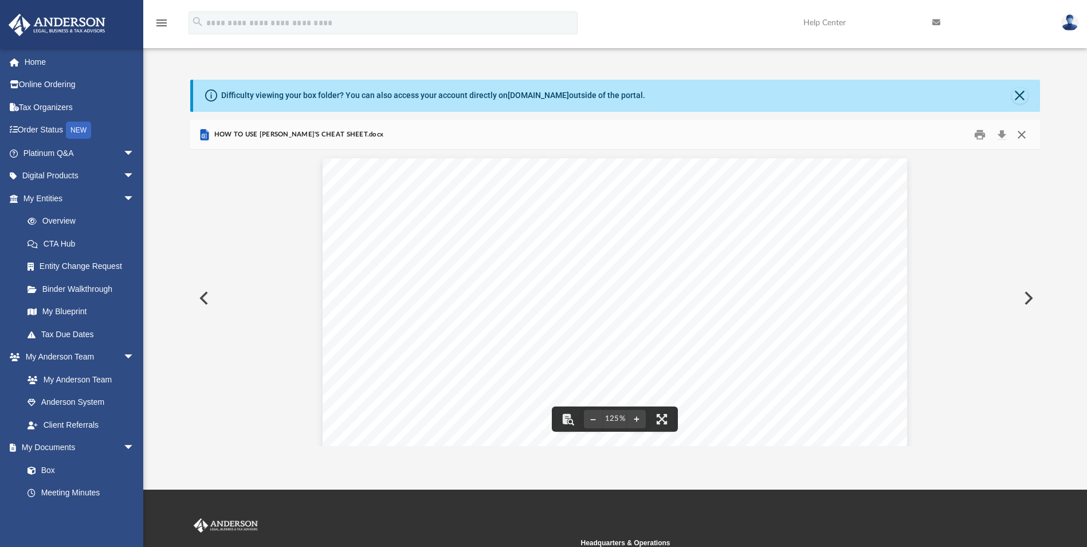
click at [1021, 132] on button "Close" at bounding box center [1021, 134] width 21 height 18
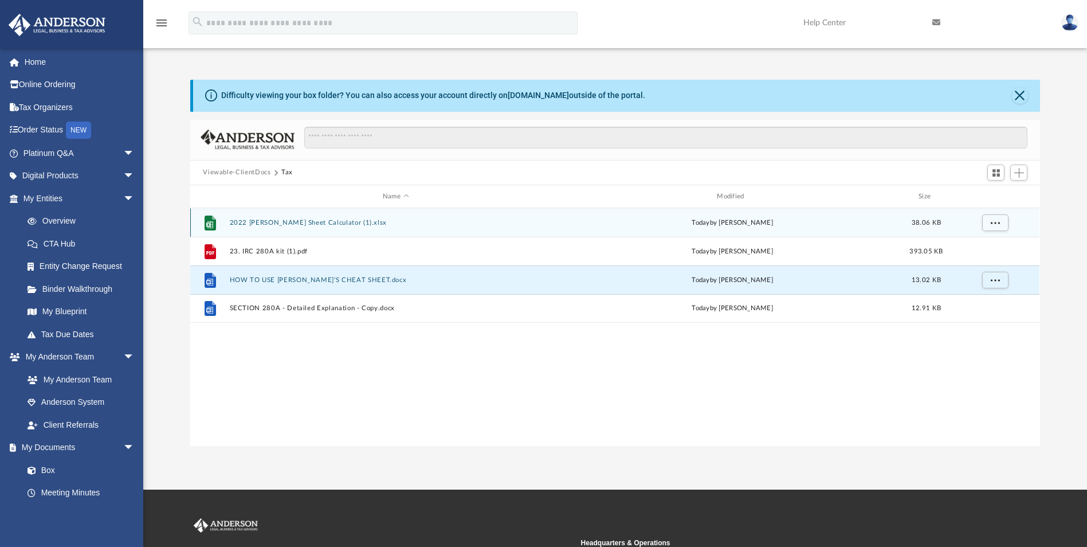
click at [314, 217] on div "File 2022 [PERSON_NAME] Sheet Calculator (1).xlsx [DATE] by [PERSON_NAME] 38.06…" at bounding box center [614, 222] width 849 height 29
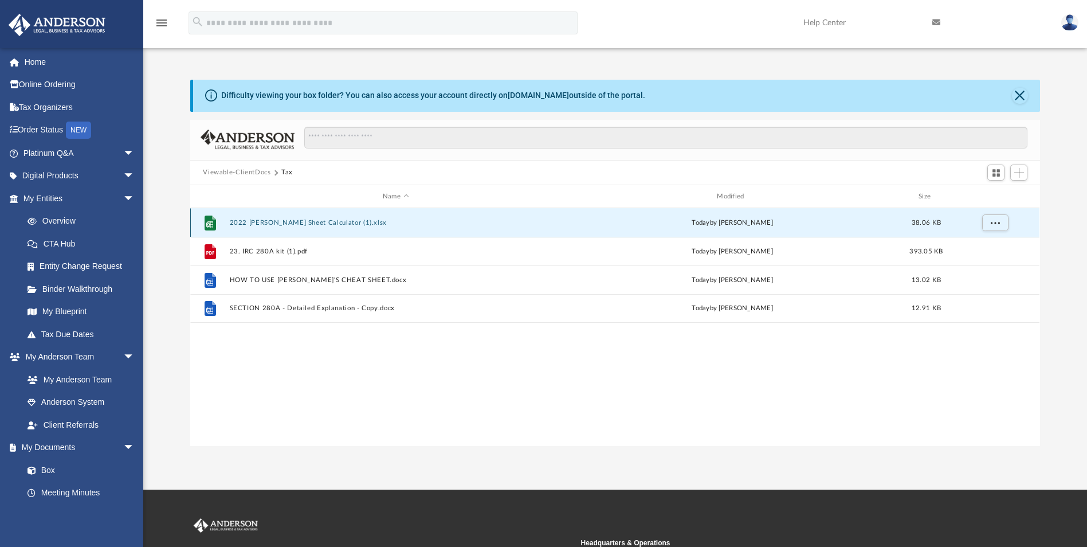
click at [352, 222] on button "2022 [PERSON_NAME] Sheet Calculator (1).xlsx" at bounding box center [396, 222] width 332 height 7
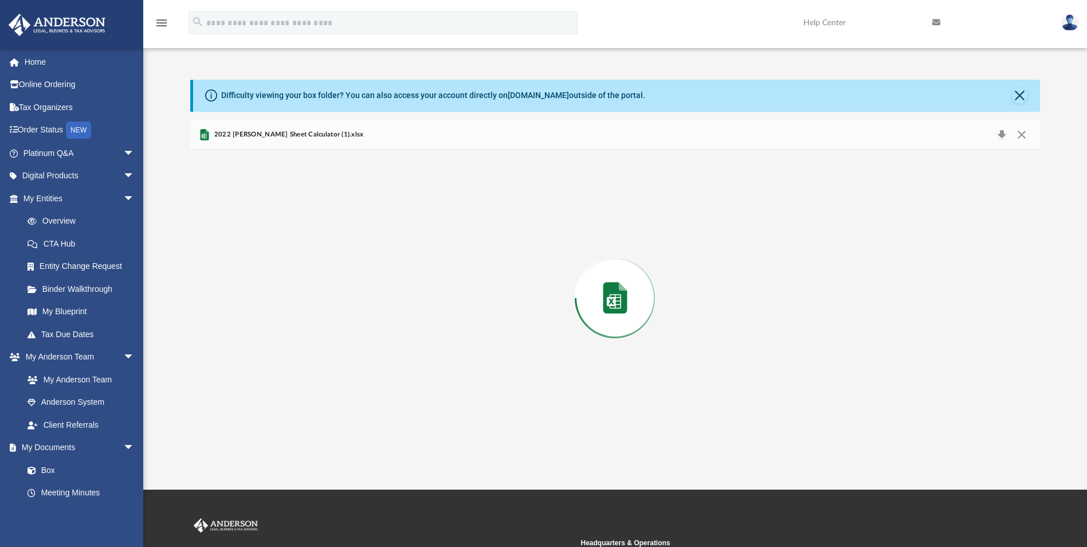
click at [352, 222] on div "Preview" at bounding box center [614, 298] width 849 height 296
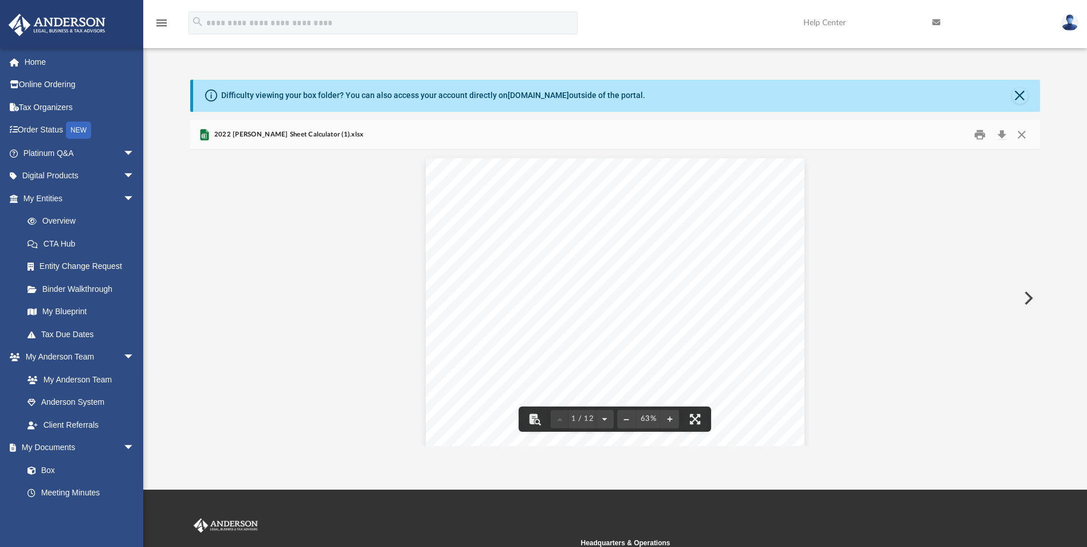
drag, startPoint x: 699, startPoint y: 417, endPoint x: 701, endPoint y: 460, distance: 42.5
click at [699, 417] on button "File preview" at bounding box center [694, 418] width 25 height 25
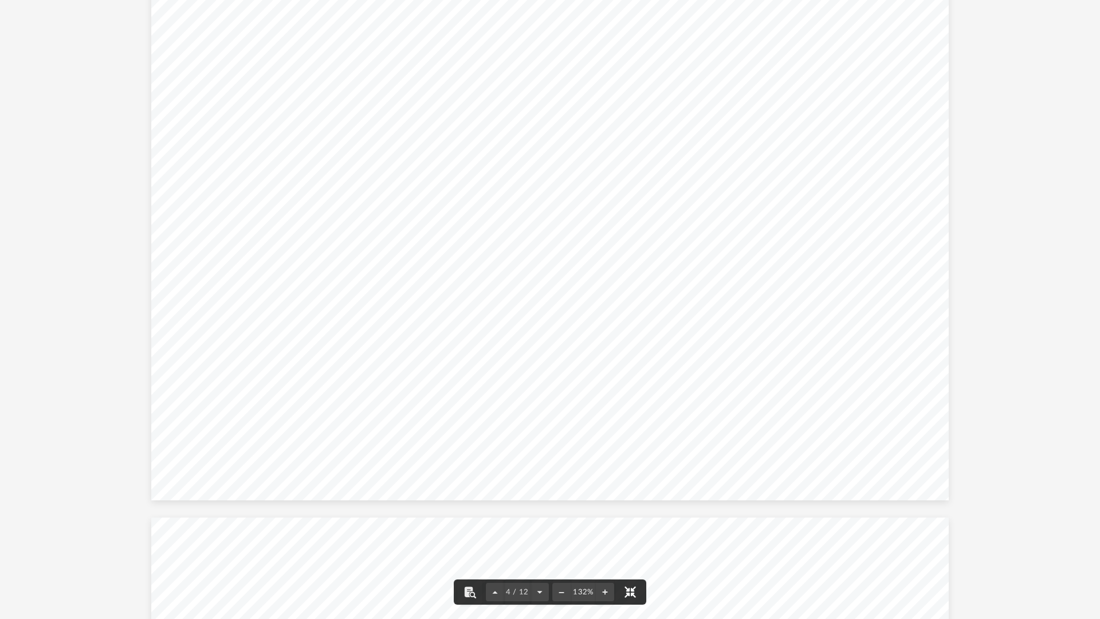
scroll to position [1891, 0]
click at [349, 139] on div "Internet Tax Planner - Internet Internet Monthly or Annual Amount 1200 Actual P…" at bounding box center [549, 325] width 797 height 616
click at [244, 380] on link "Page 1" at bounding box center [248, 381] width 27 height 11
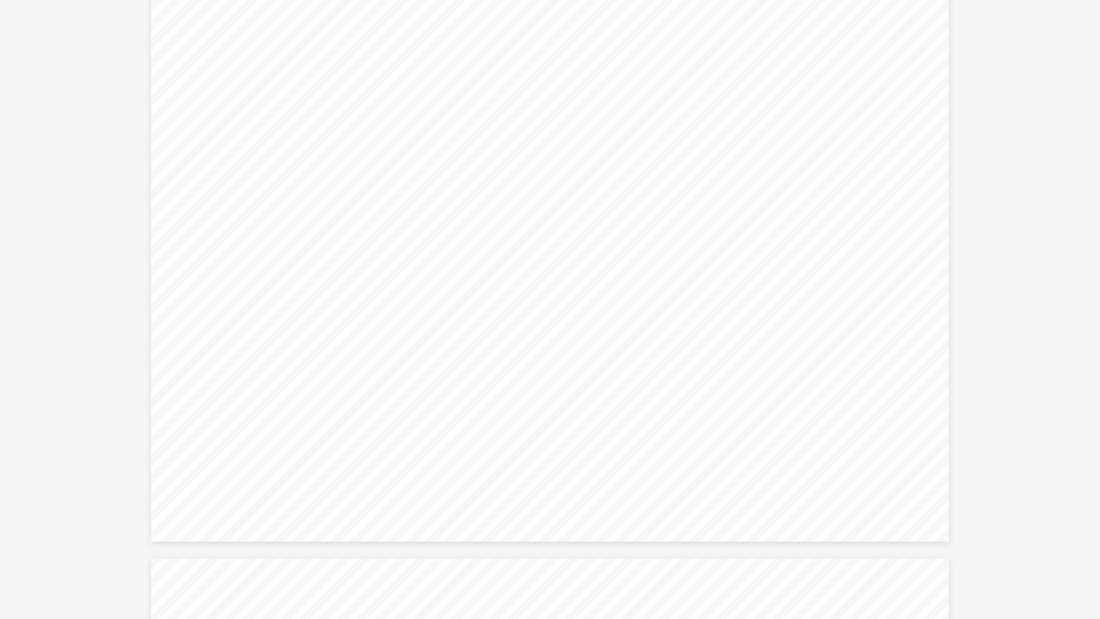
scroll to position [4906, 0]
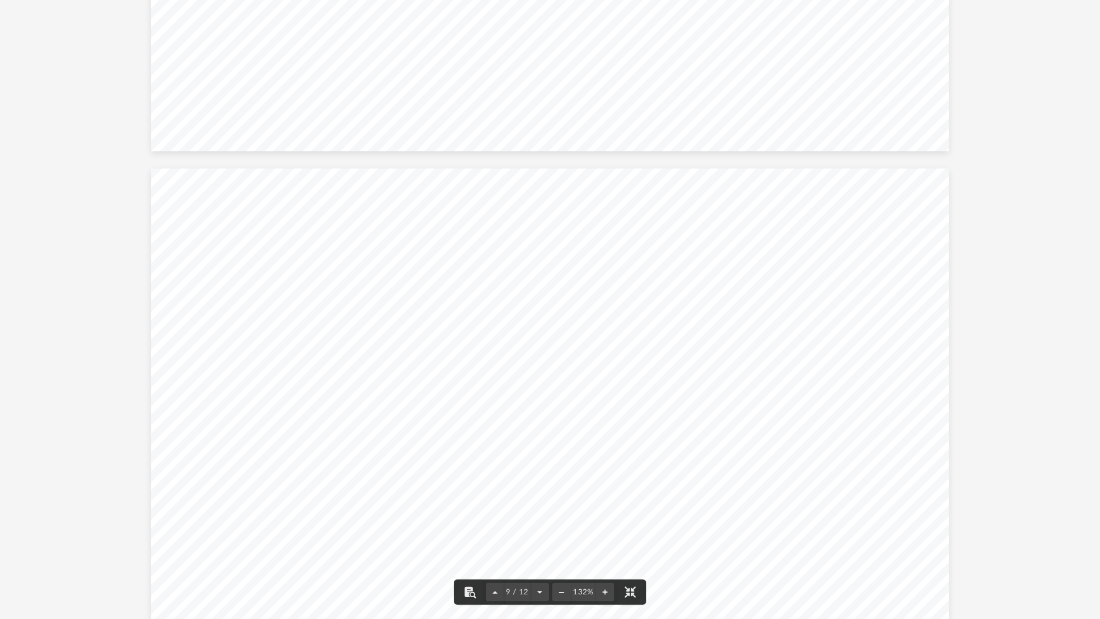
click at [354, 293] on div "Overnight Travel Tax Planner - Overnight Travel Expenses Travel Hotel/Lodging $…" at bounding box center [549, 476] width 797 height 616
click at [250, 503] on link "Page 9" at bounding box center [234, 504] width 95 height 11
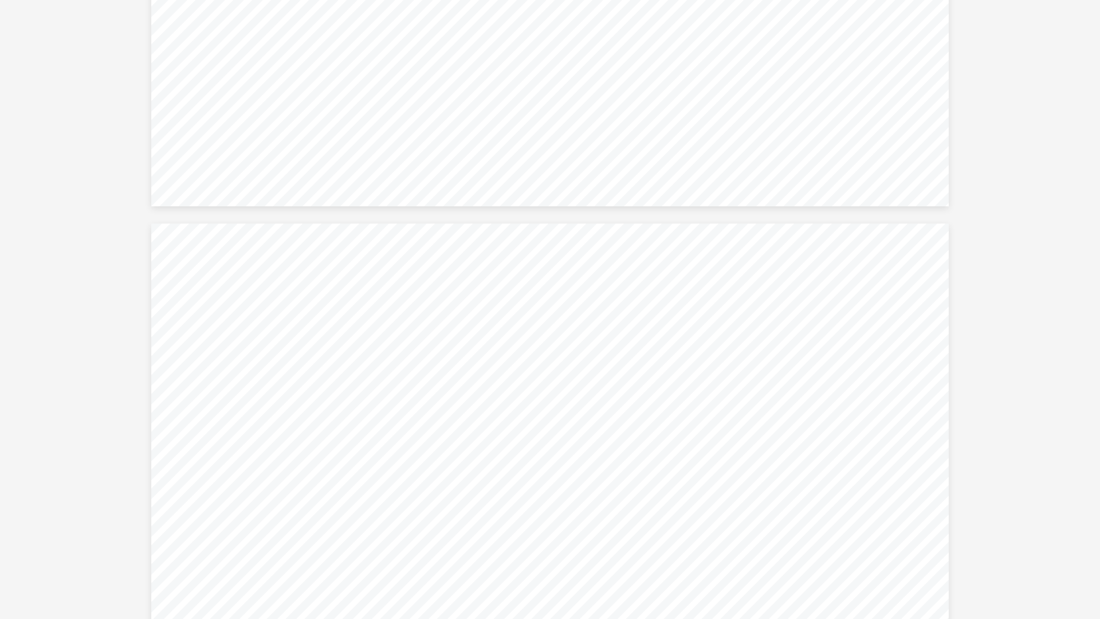
scroll to position [6980, 0]
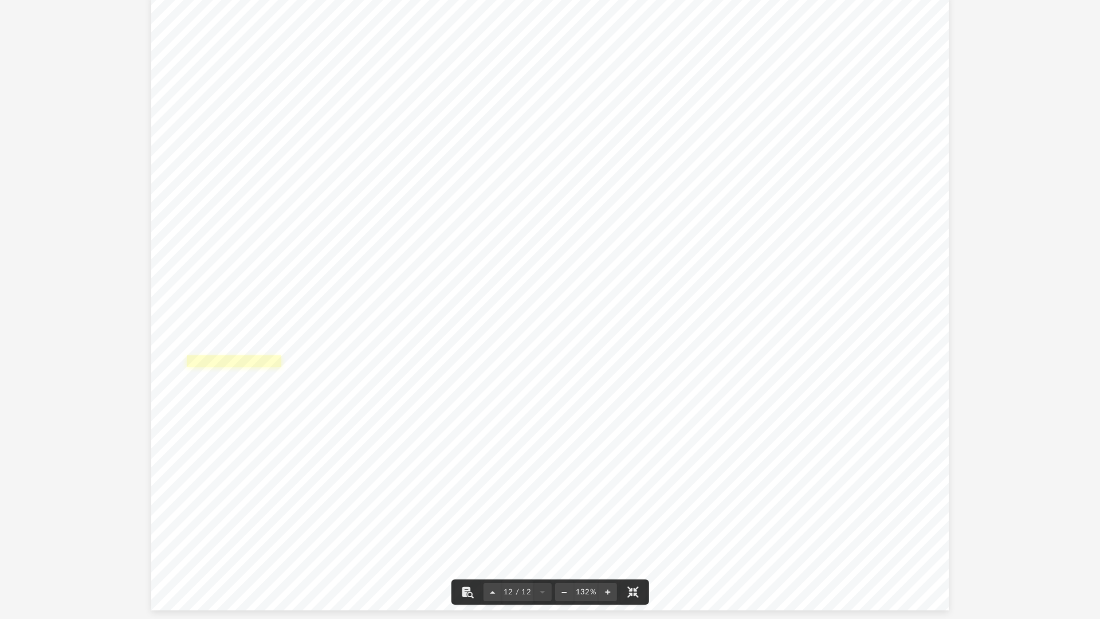
click at [229, 356] on link "Page 12" at bounding box center [234, 360] width 95 height 11
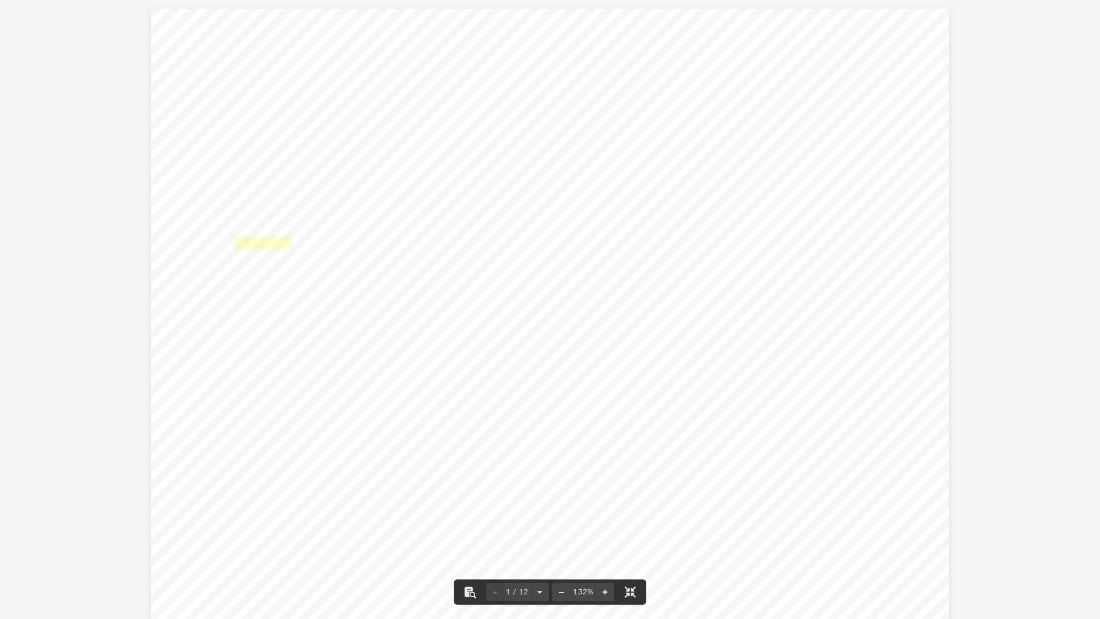
click at [241, 242] on link "Page 1" at bounding box center [263, 242] width 56 height 11
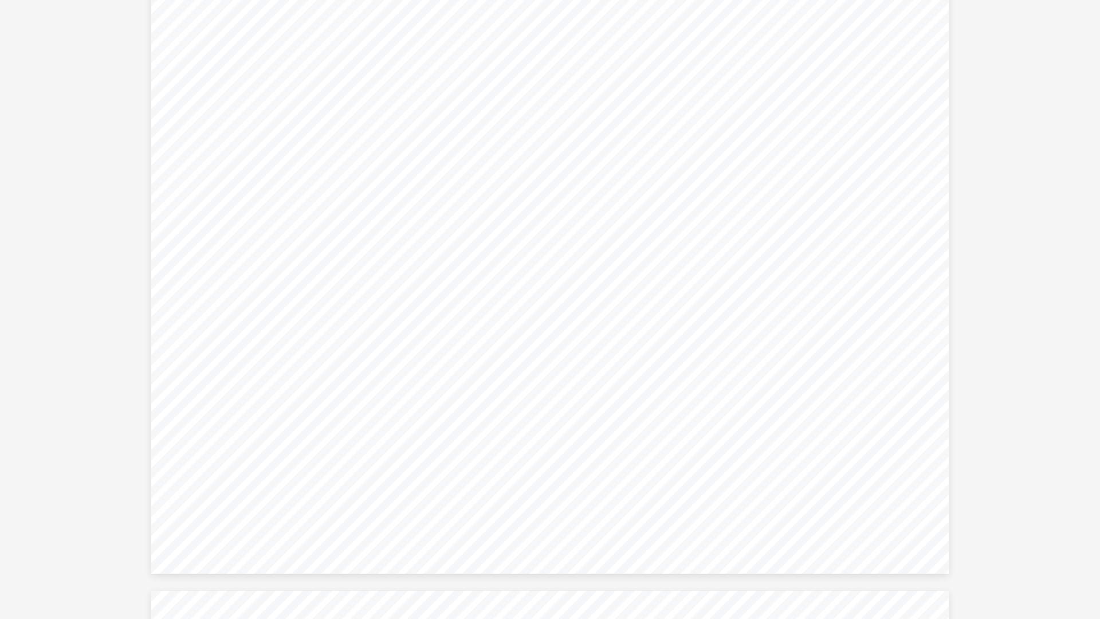
scroll to position [455, 0]
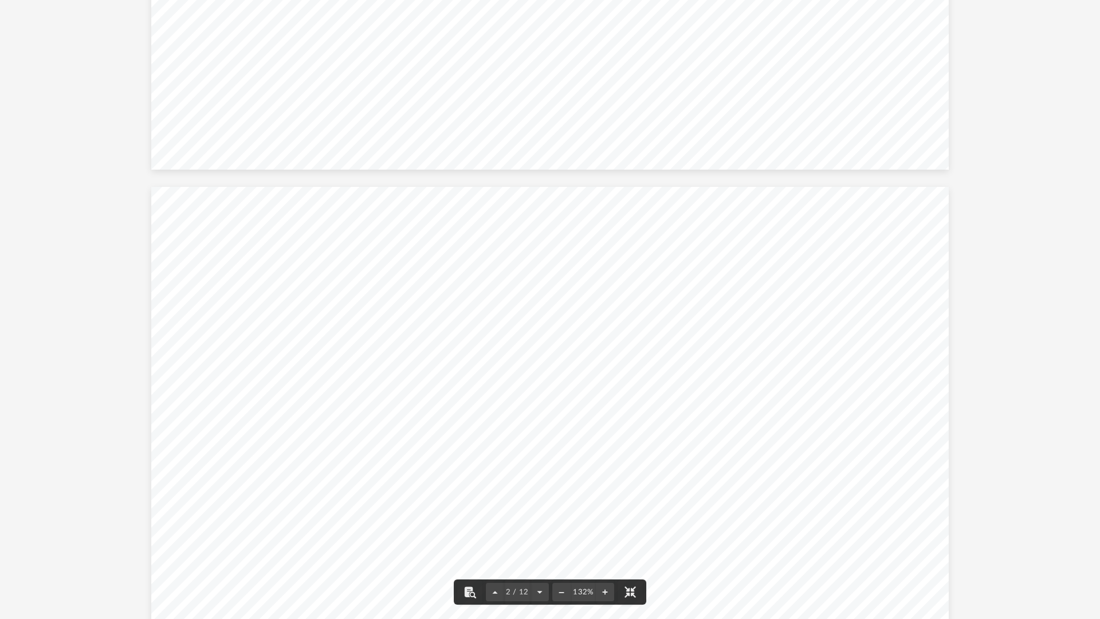
click at [312, 267] on div "Home Office Home Office Deduction Data for Calculation Home Direct Expenses $ 2…" at bounding box center [549, 495] width 797 height 616
